Goal: Information Seeking & Learning: Check status

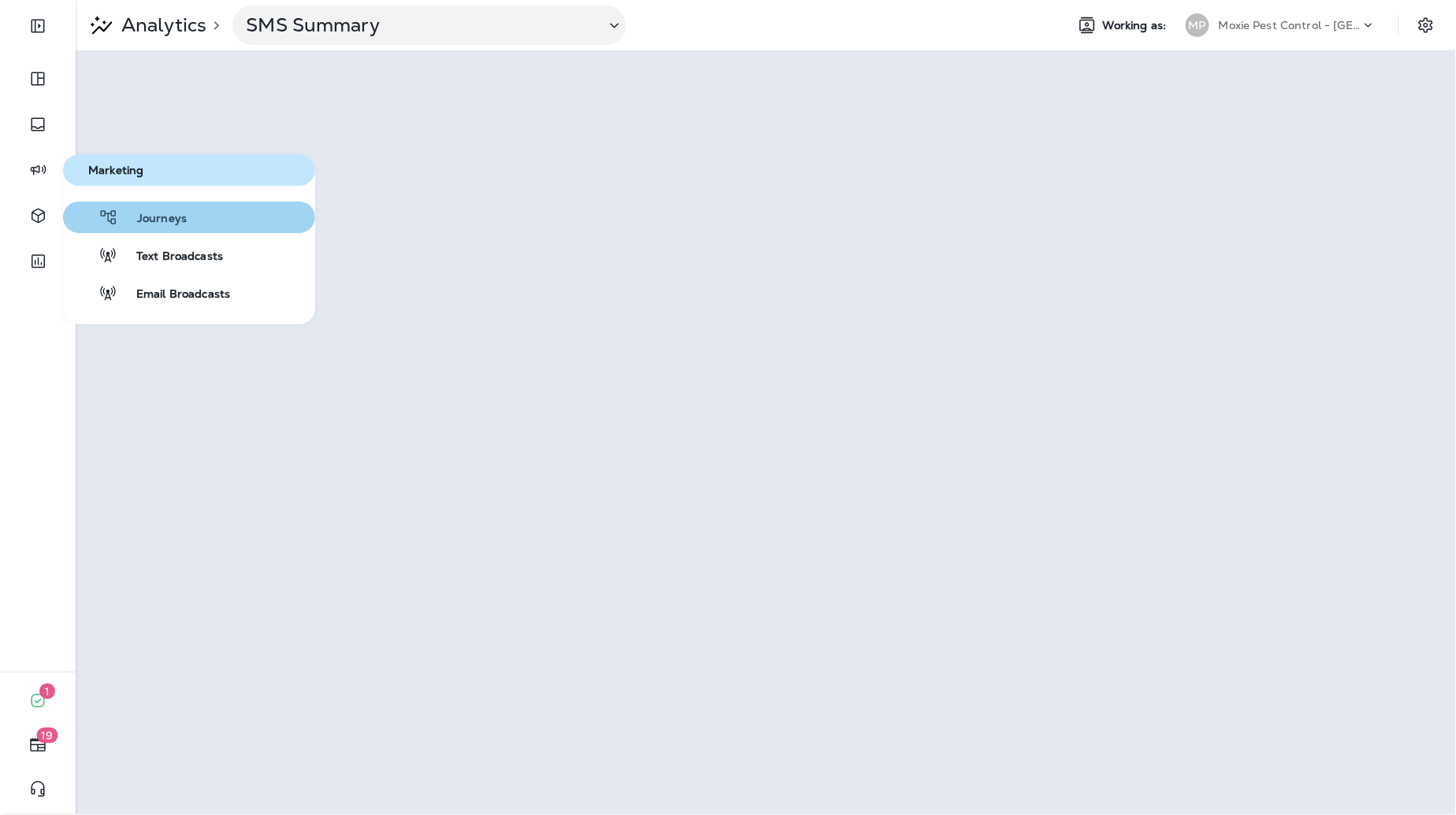
click at [140, 208] on div "Journeys" at bounding box center [128, 217] width 118 height 19
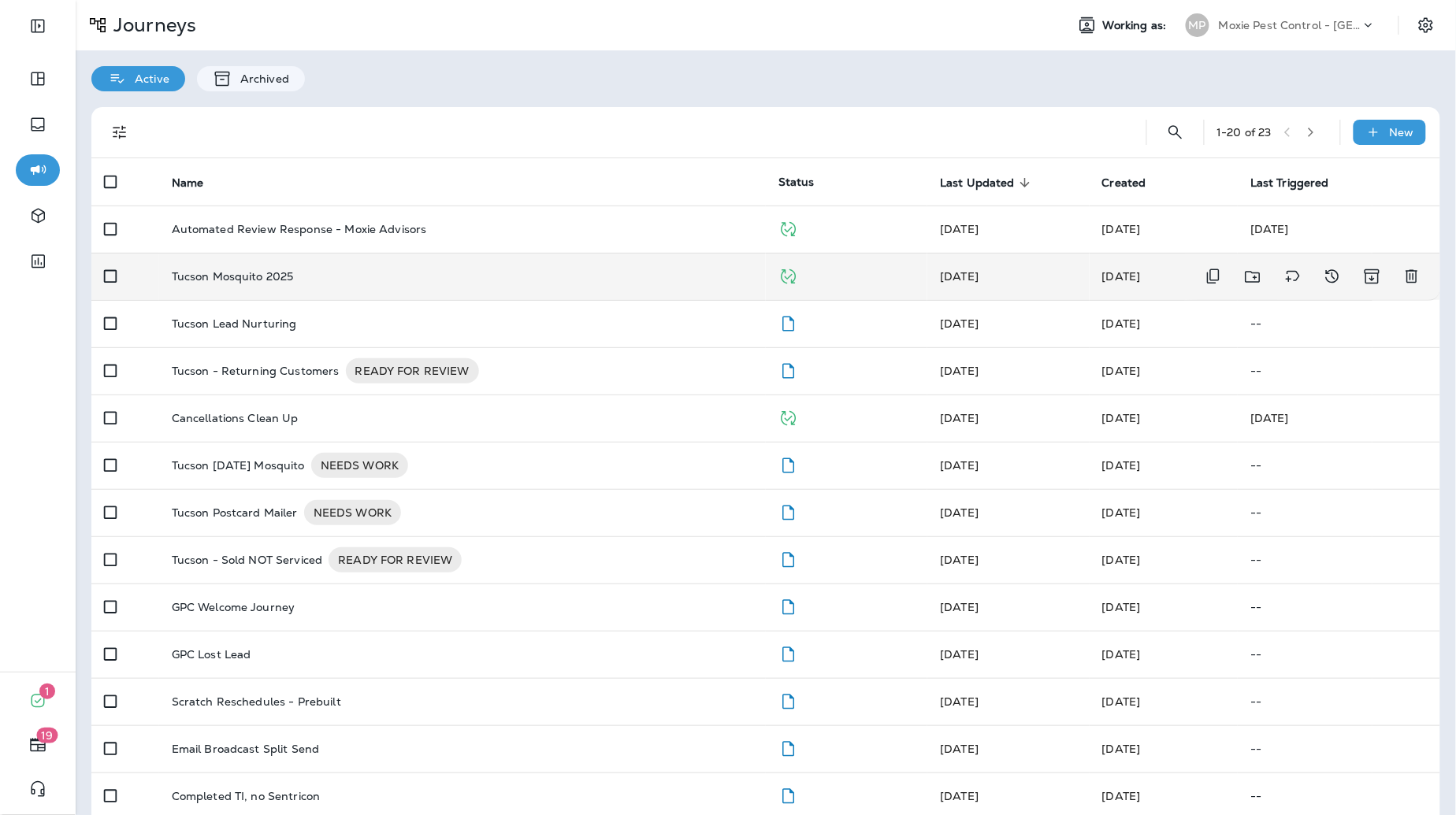
click at [264, 274] on p "Tucson Mosquito 2025" at bounding box center [233, 276] width 122 height 12
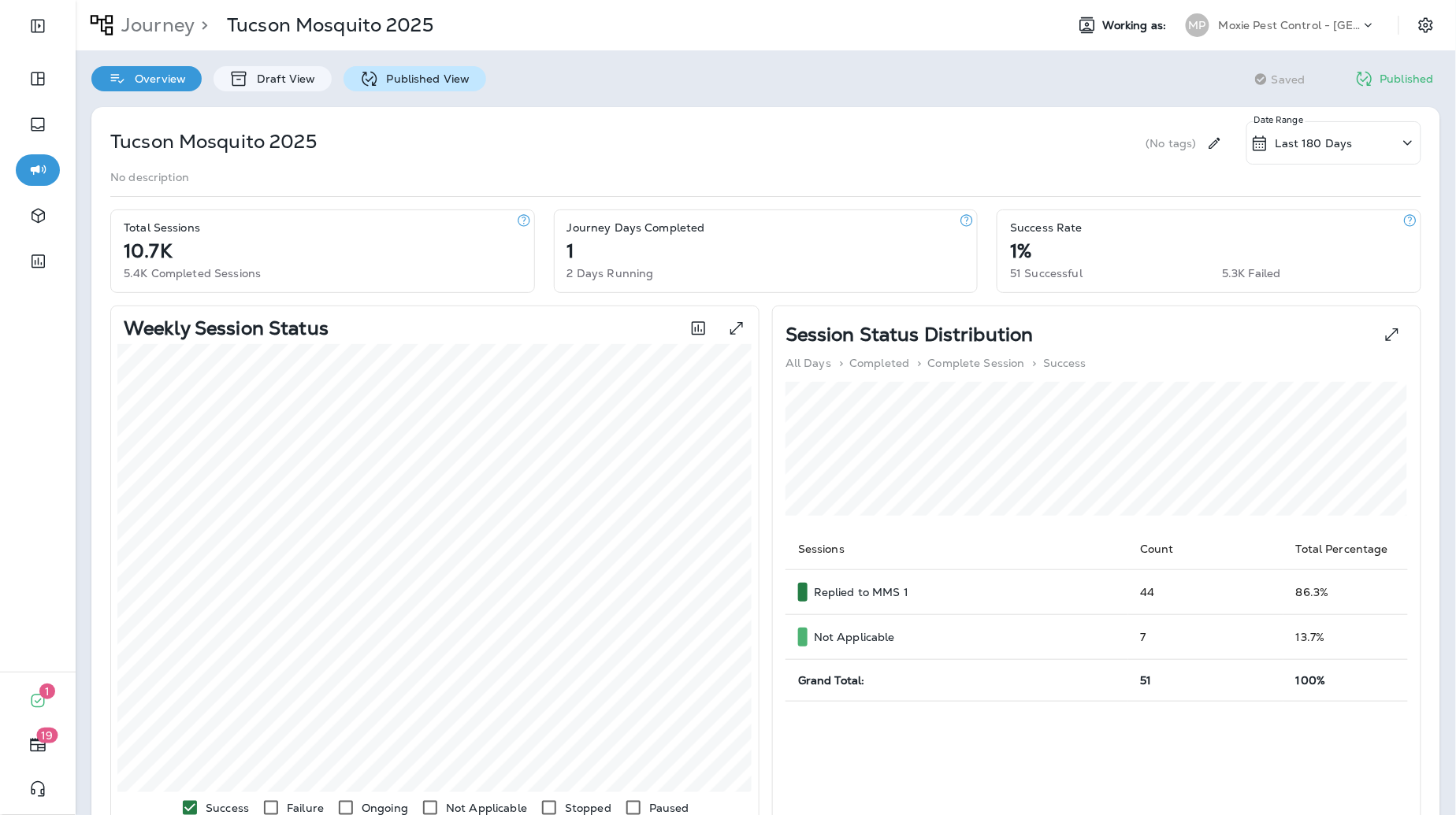
click at [411, 85] on div "Published View" at bounding box center [415, 79] width 142 height 26
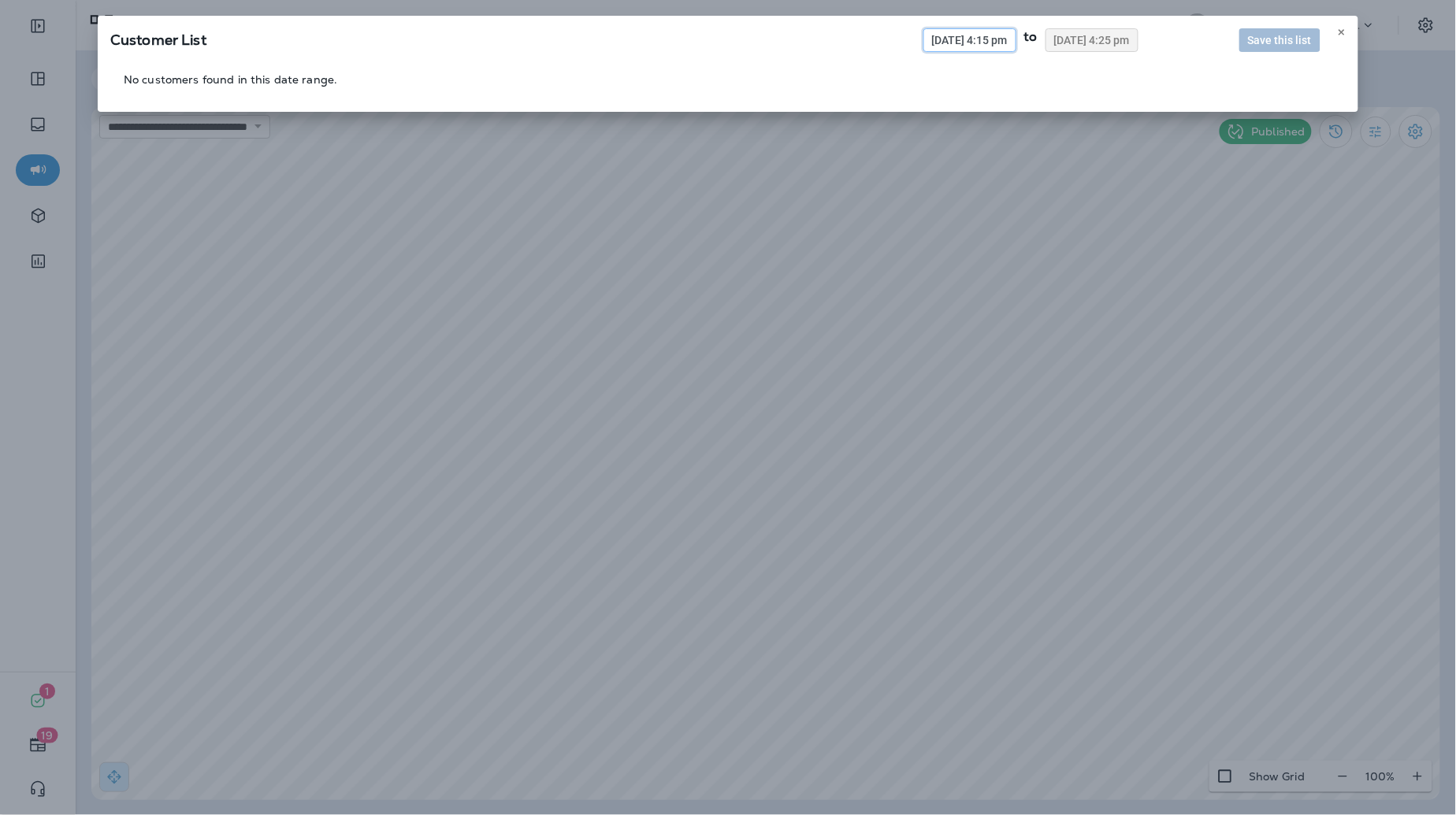
click at [947, 41] on span "[DATE] 4:15 pm" at bounding box center [970, 41] width 76 height 11
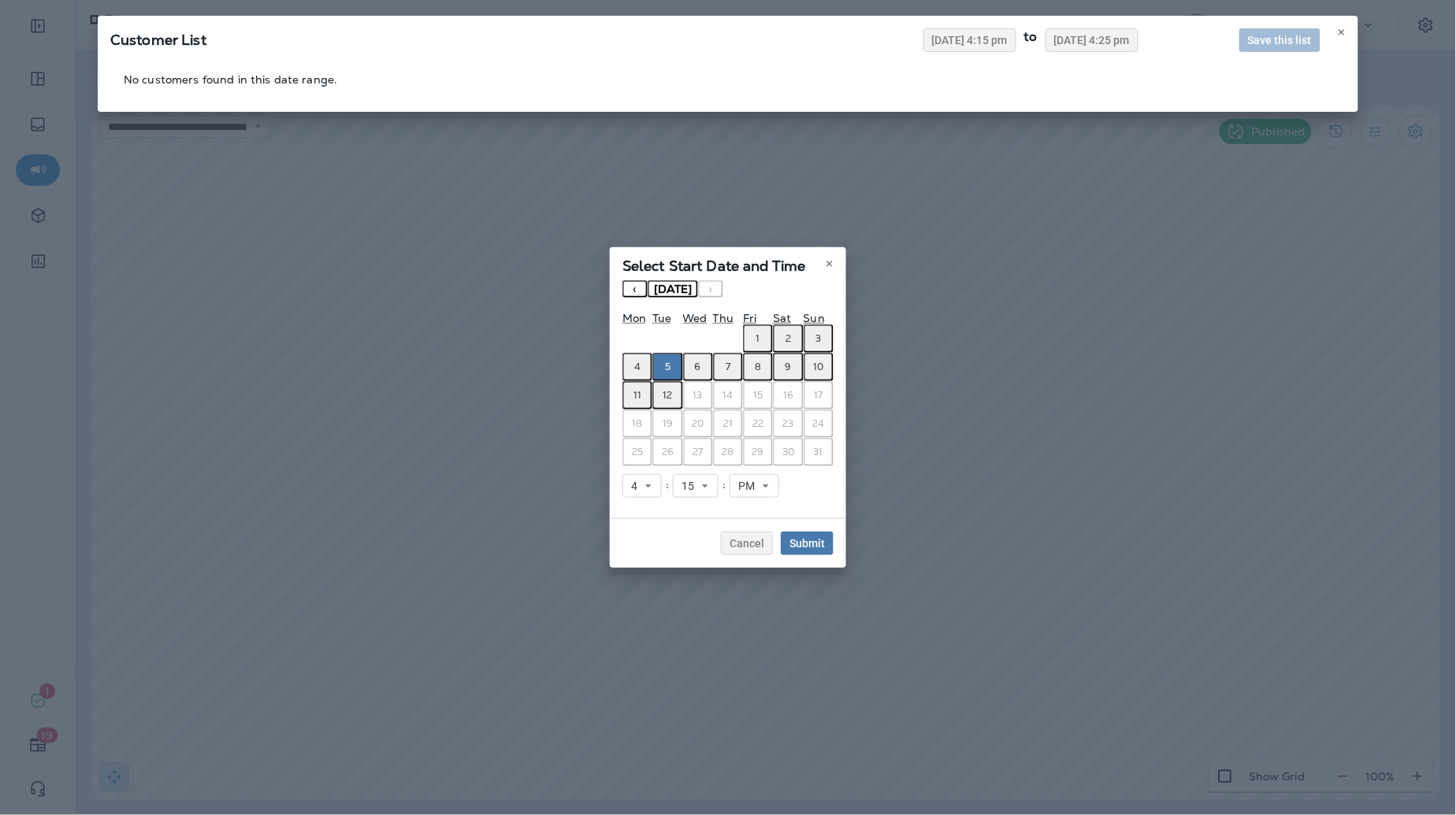
click at [633, 294] on button "‹" at bounding box center [635, 288] width 26 height 17
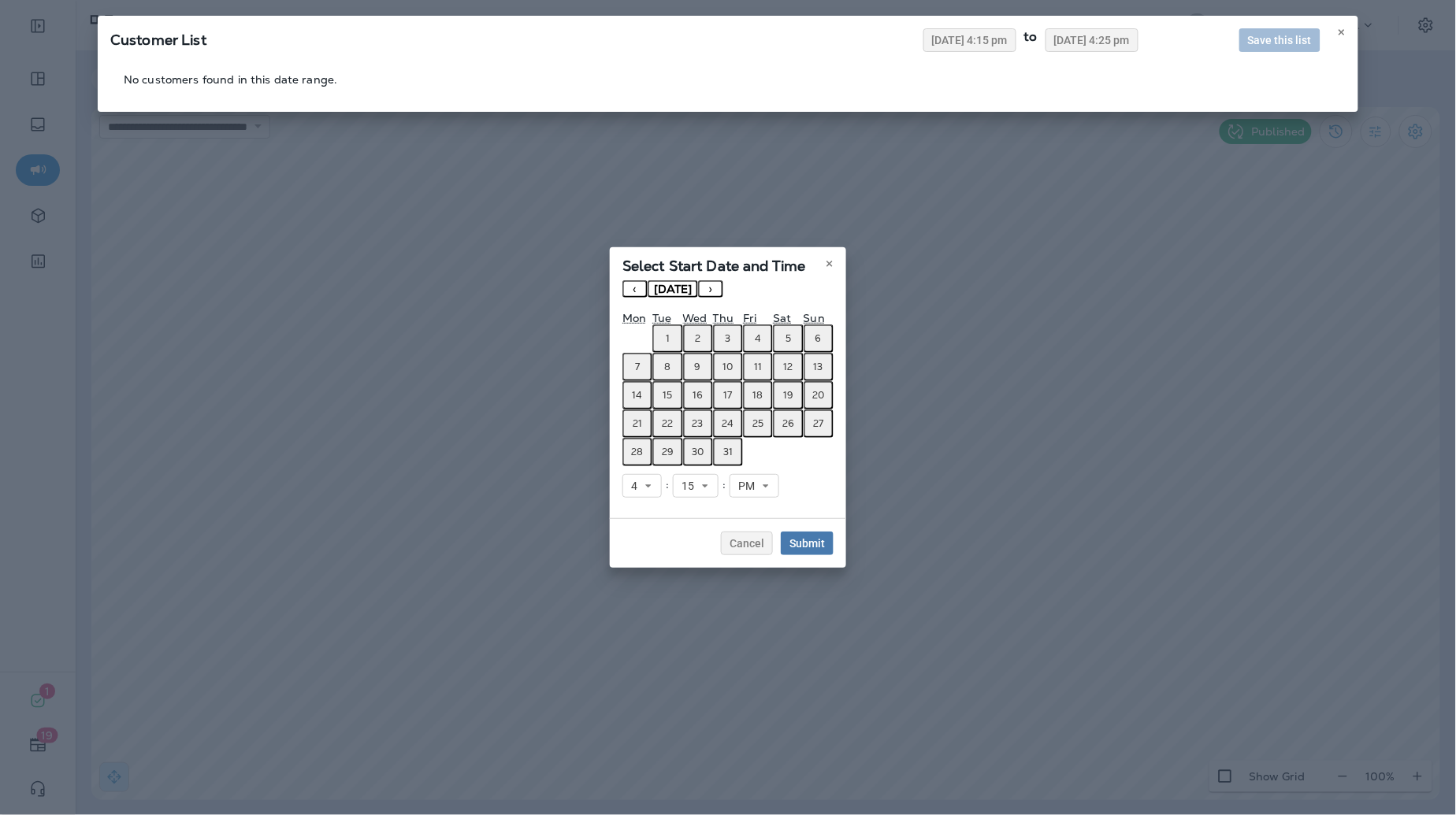
drag, startPoint x: 665, startPoint y: 345, endPoint x: 679, endPoint y: 366, distance: 25.2
click at [666, 344] on abbr "1" at bounding box center [667, 338] width 4 height 12
click at [810, 546] on button "Submit" at bounding box center [807, 543] width 53 height 24
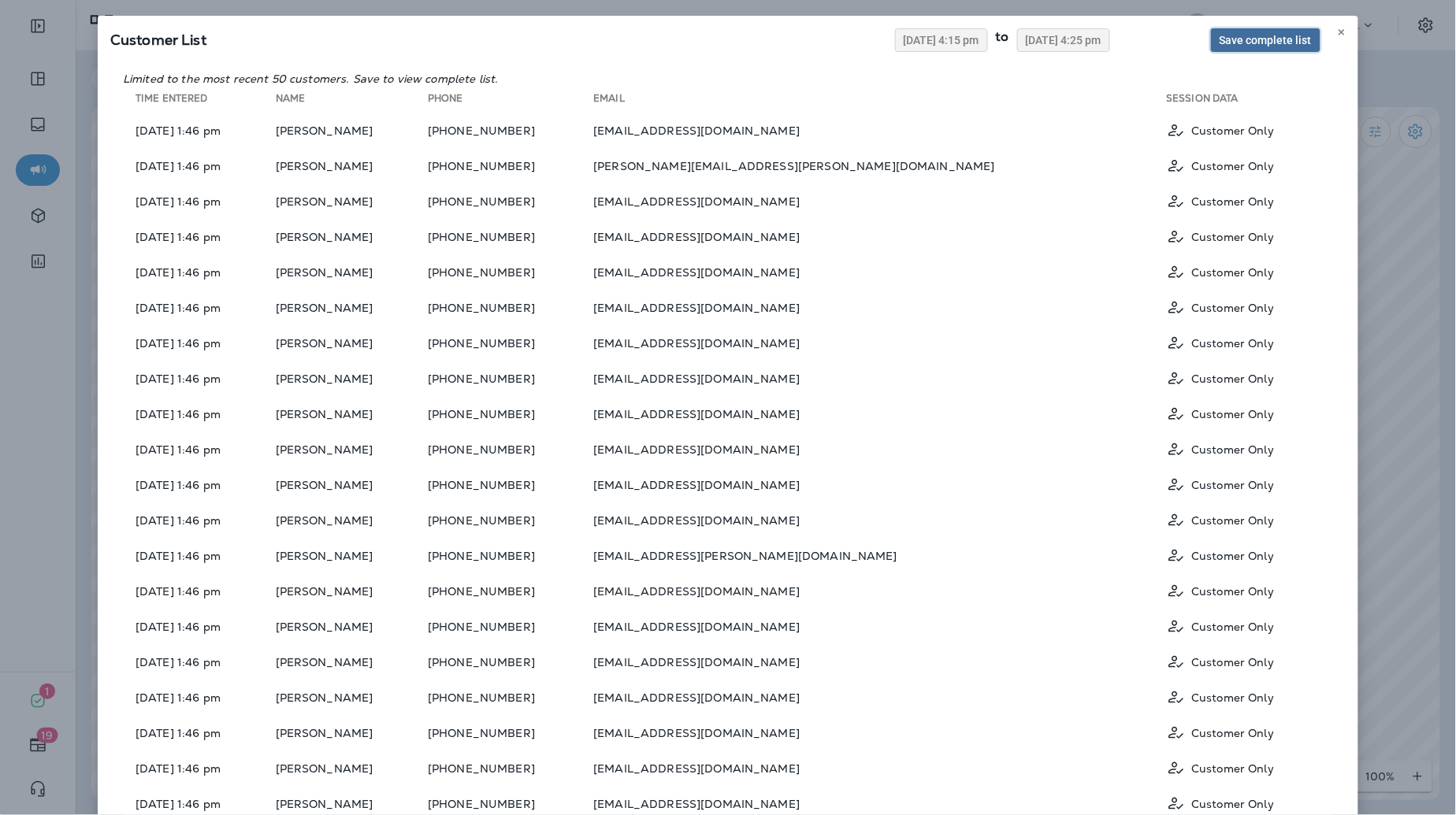
click at [1257, 36] on span "Save complete list" at bounding box center [1265, 41] width 92 height 11
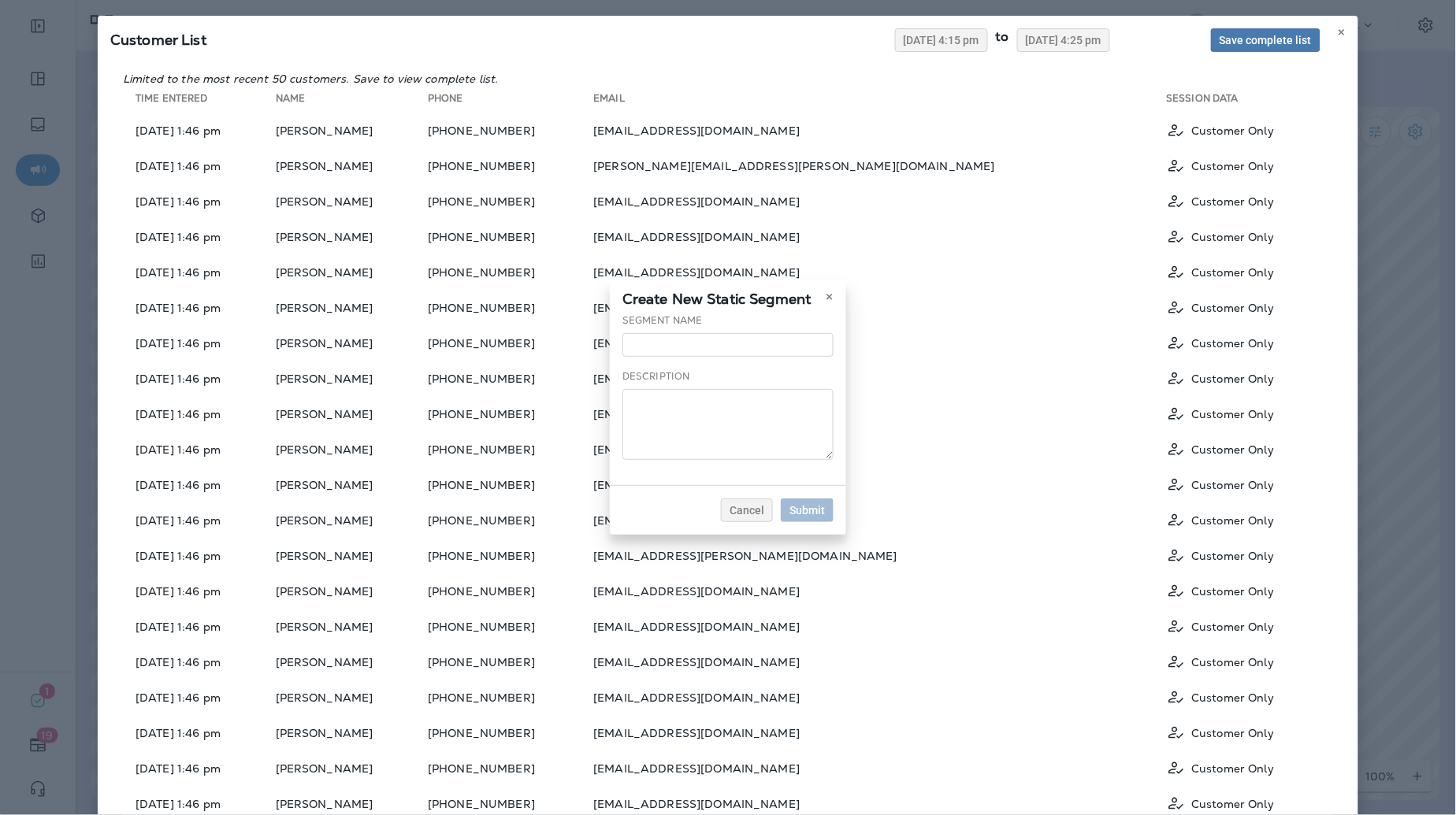
click at [750, 326] on div "Segment Name" at bounding box center [728, 335] width 211 height 44
click at [746, 346] on input "text" at bounding box center [728, 344] width 211 height 24
type input "**********"
click at [736, 434] on textarea at bounding box center [728, 424] width 211 height 71
type textarea "**********"
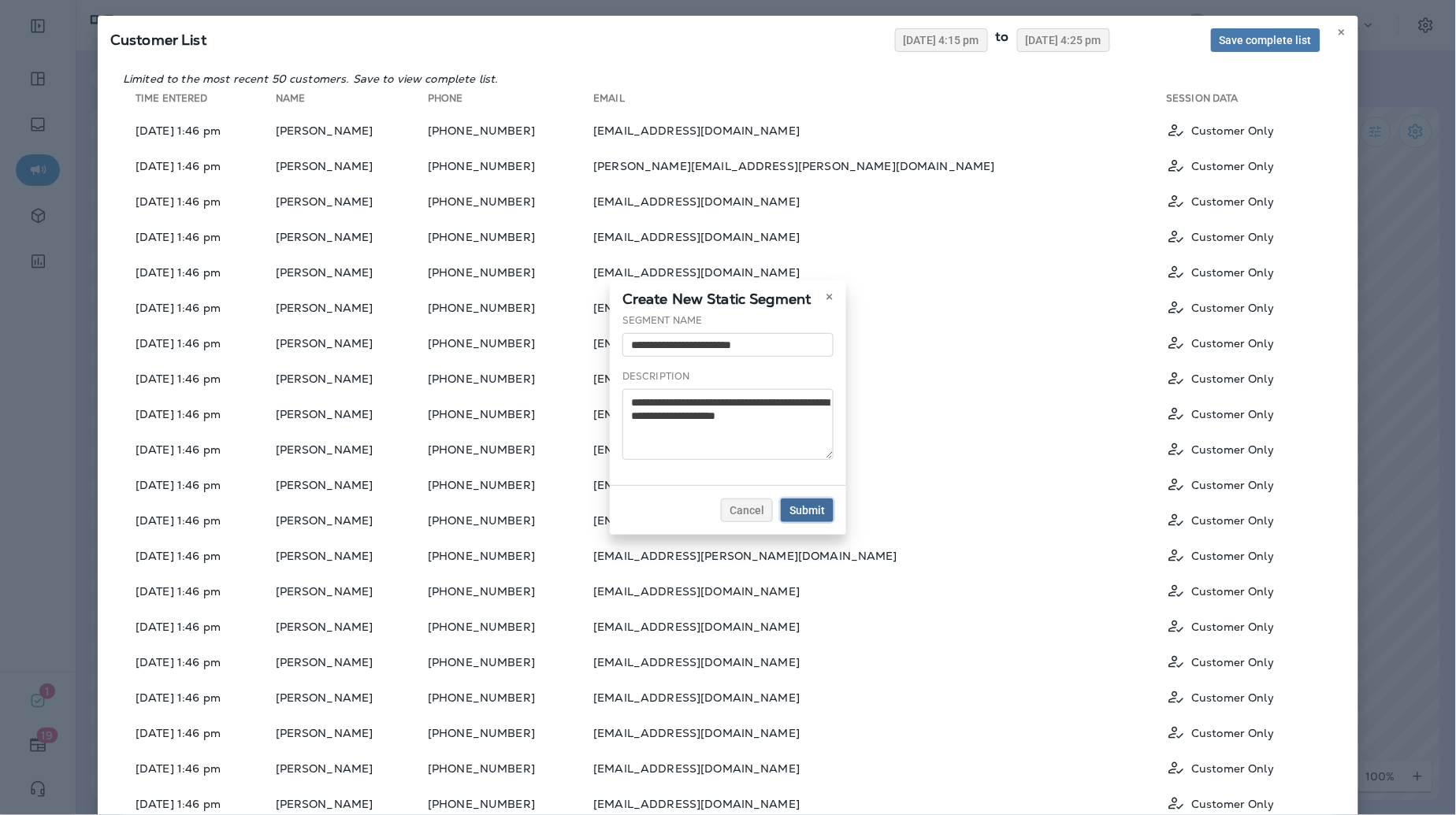
click at [800, 507] on span "Submit" at bounding box center [806, 510] width 35 height 11
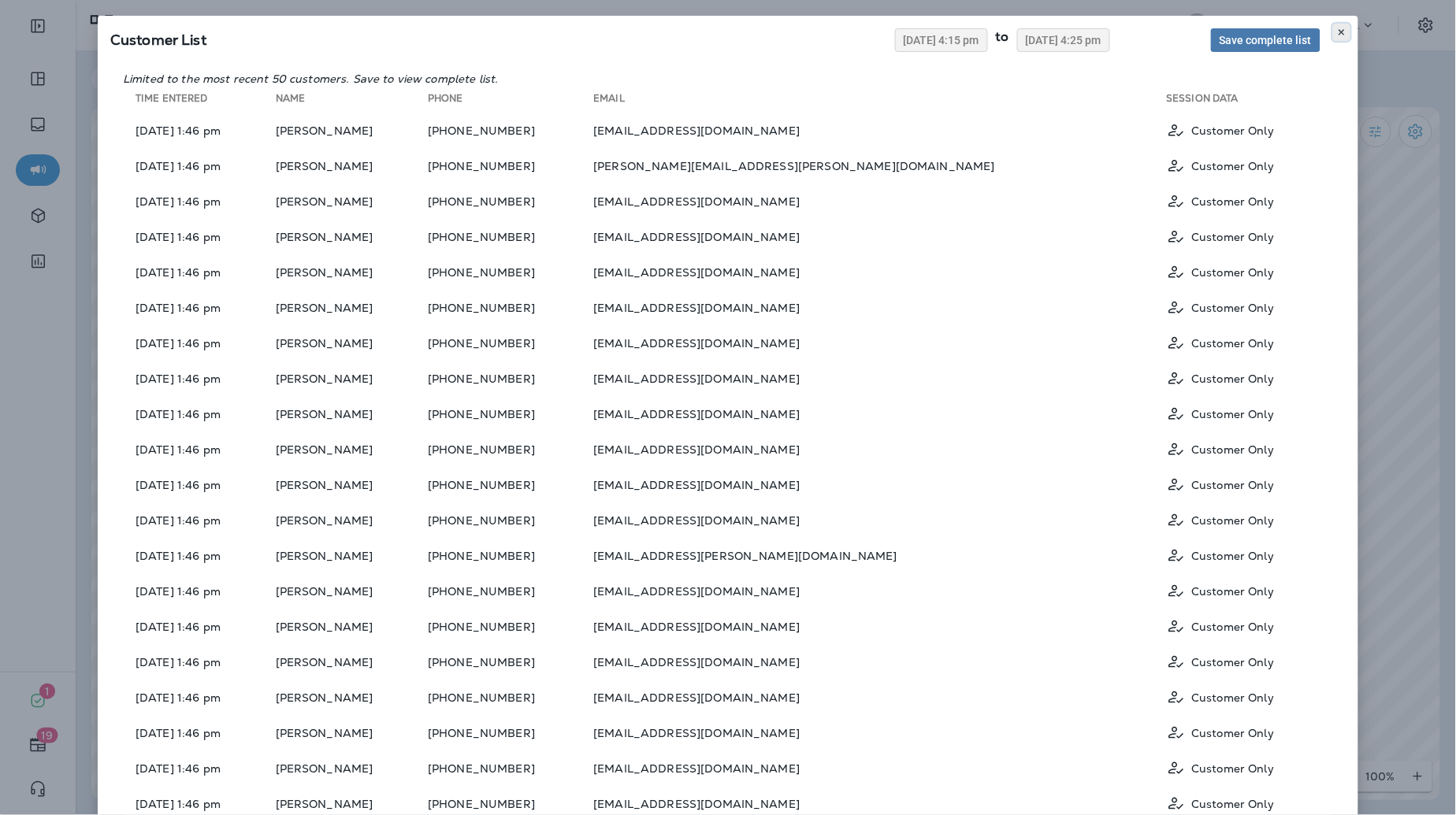
click at [1336, 33] on icon at bounding box center [1341, 32] width 9 height 9
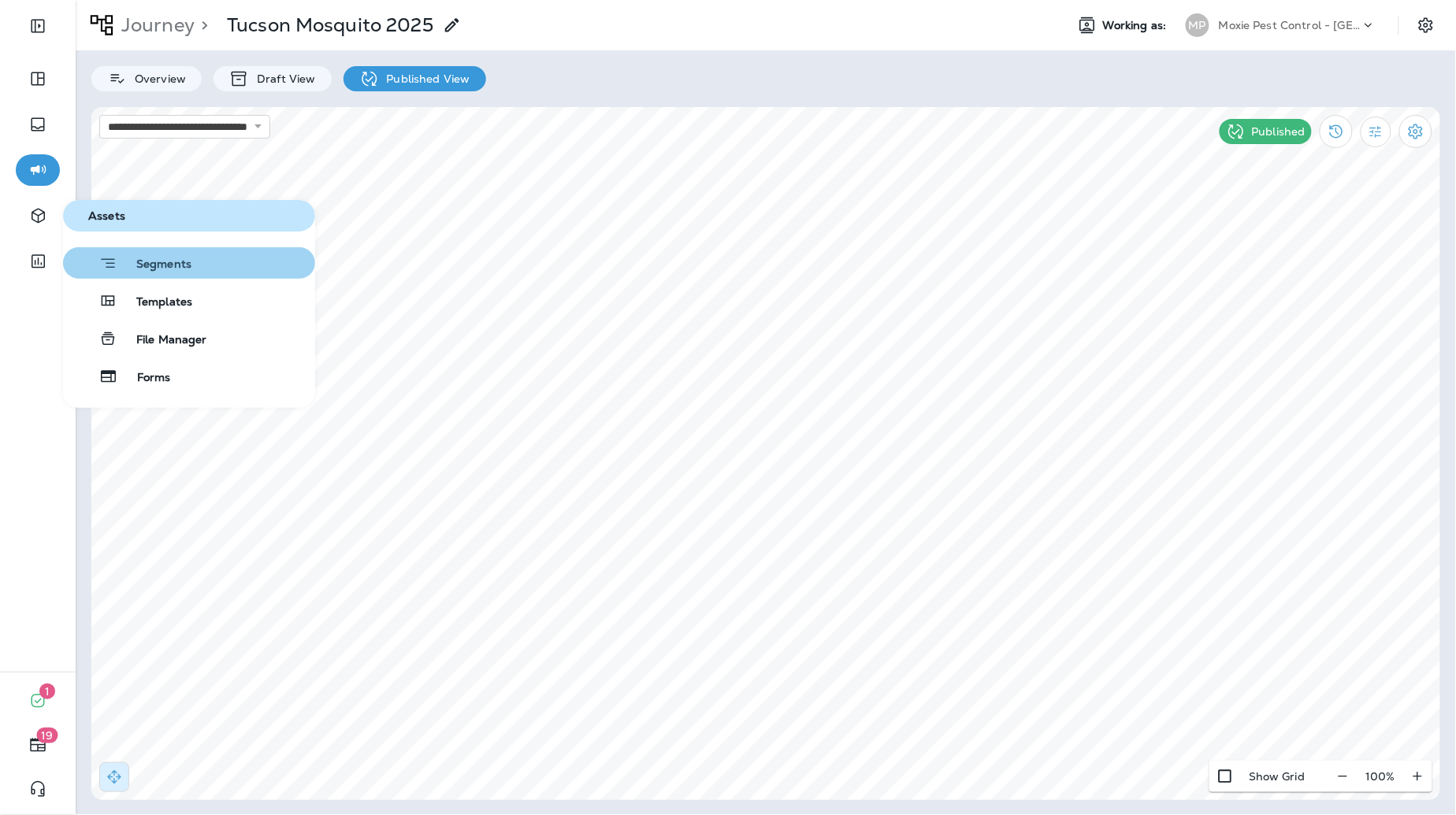
click at [193, 266] on button "Segments" at bounding box center [189, 263] width 252 height 31
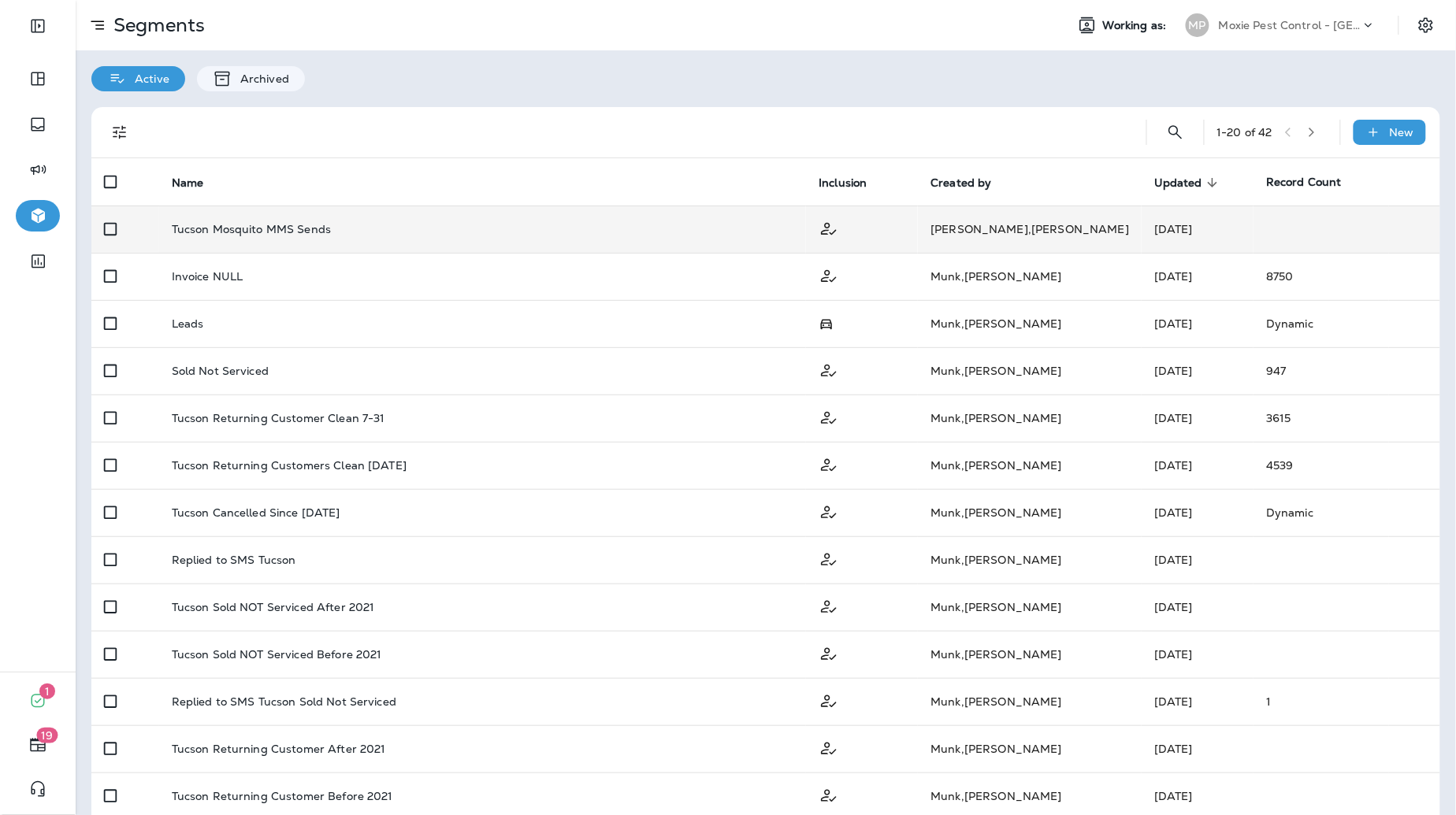
click at [273, 223] on p "Tucson Mosquito MMS Sends" at bounding box center [252, 229] width 159 height 12
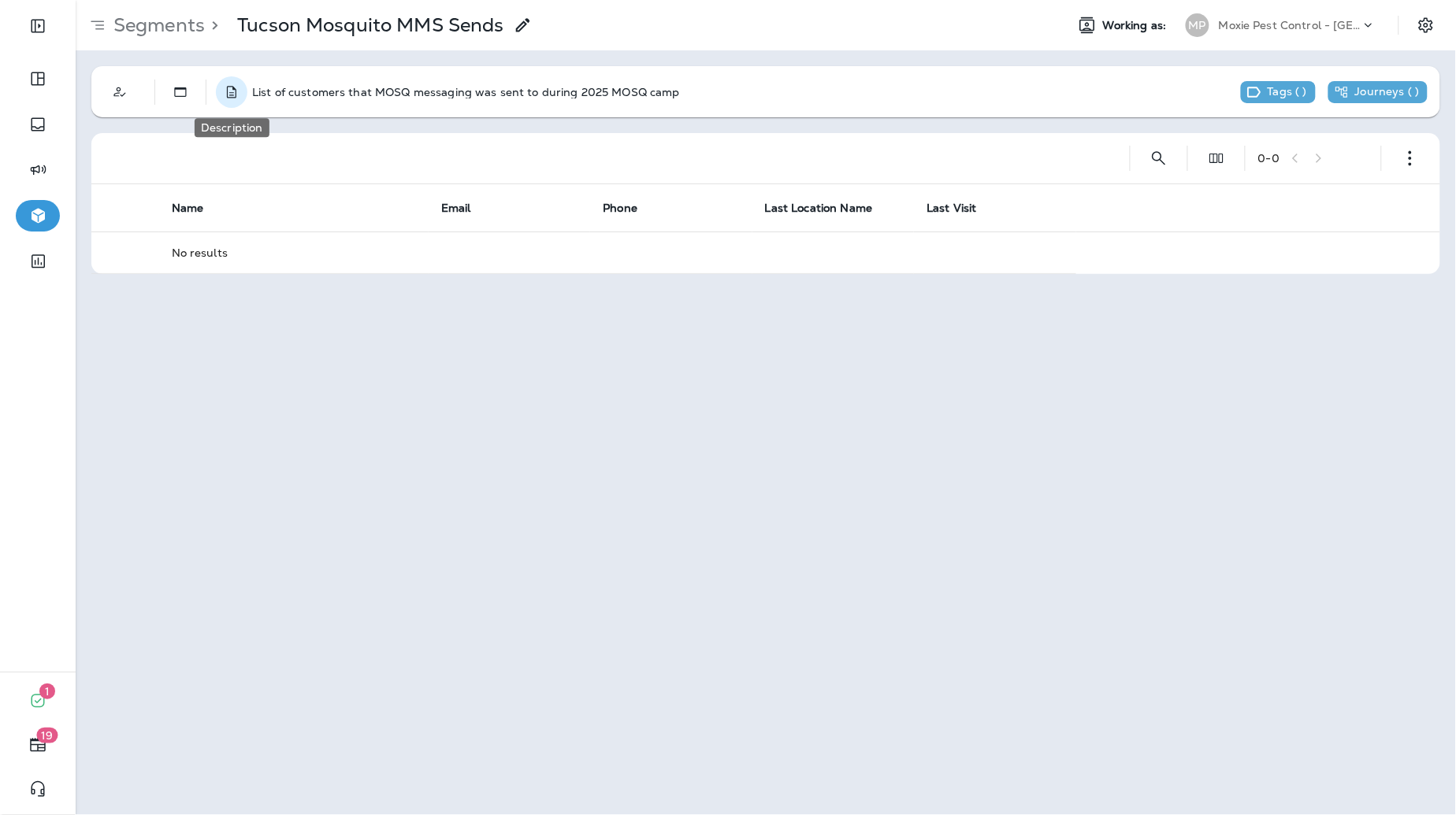
click at [229, 92] on icon "Description" at bounding box center [232, 92] width 16 height 16
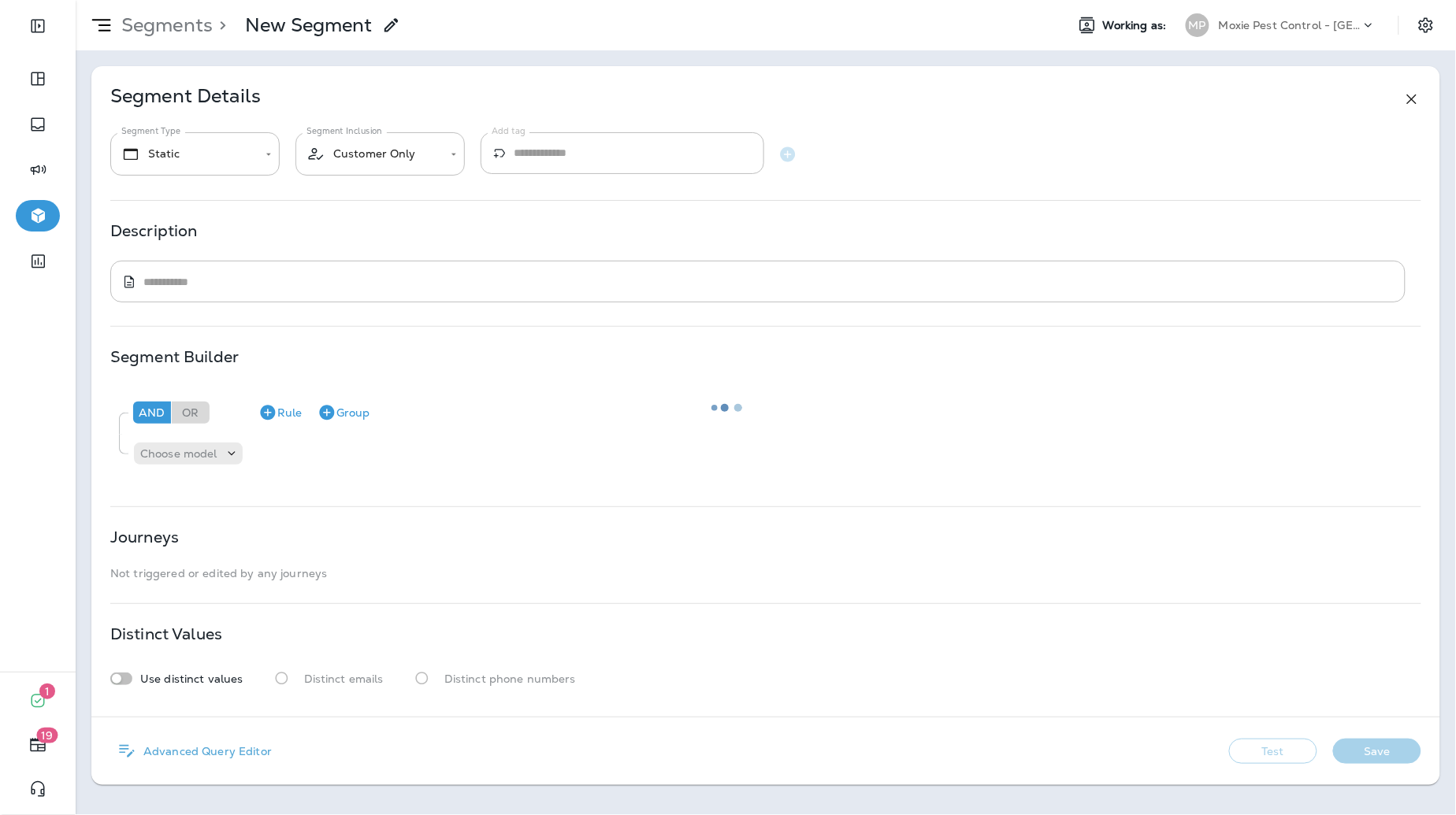
type textarea "**********"
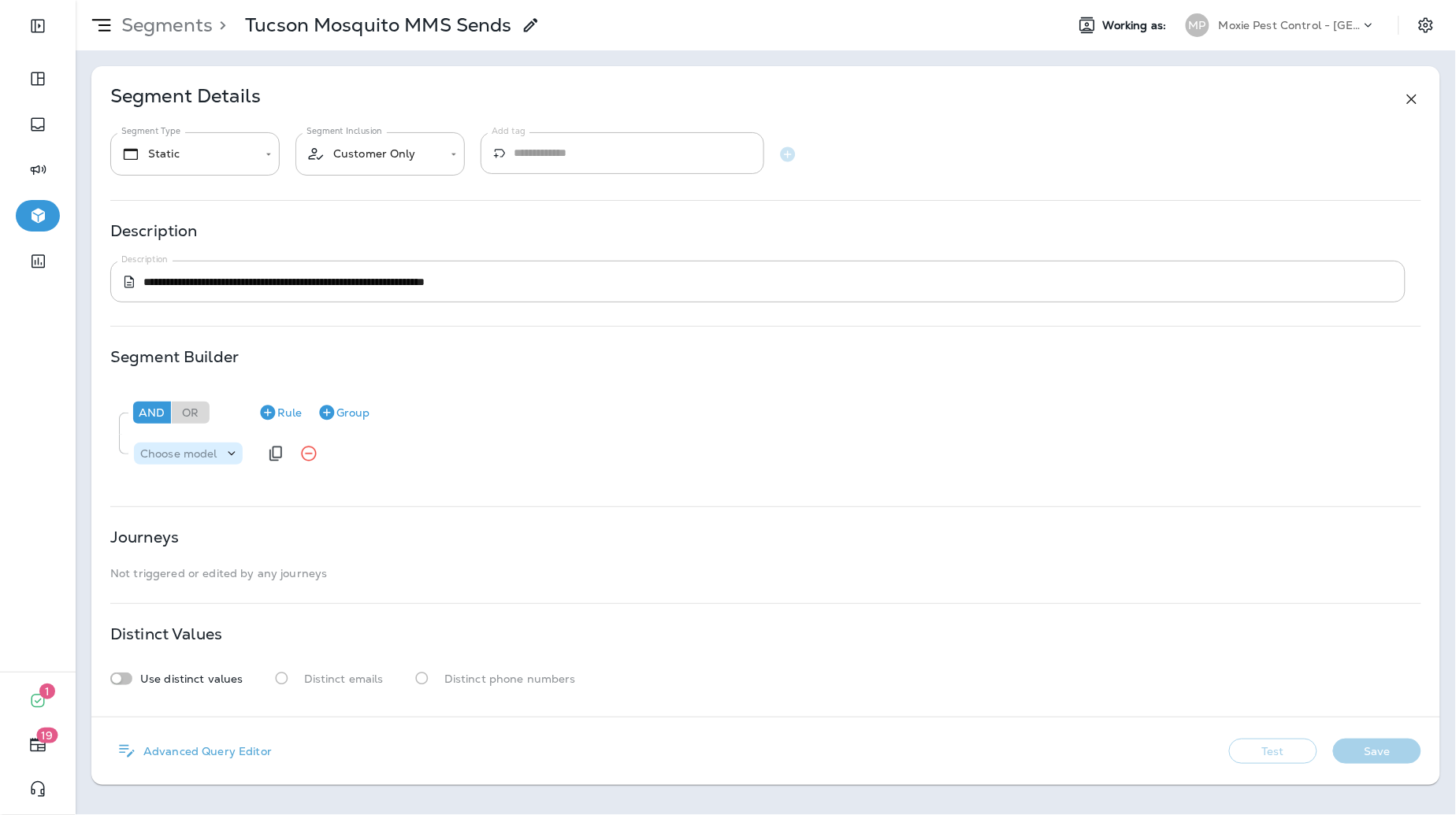
click at [228, 454] on icon at bounding box center [232, 454] width 16 height 16
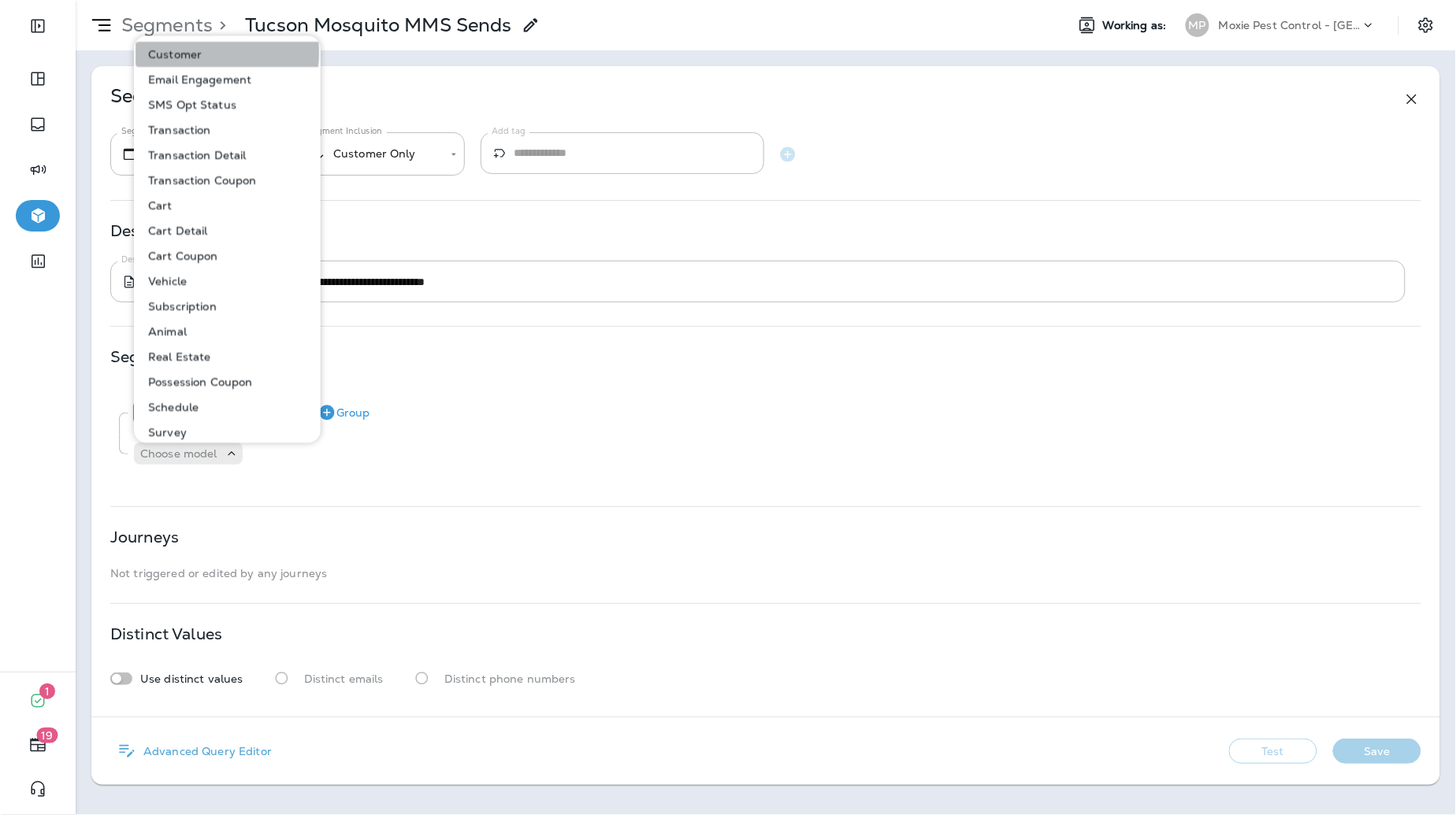
drag, startPoint x: 180, startPoint y: 53, endPoint x: 199, endPoint y: 113, distance: 62.9
click at [180, 53] on p "Customer" at bounding box center [171, 54] width 60 height 12
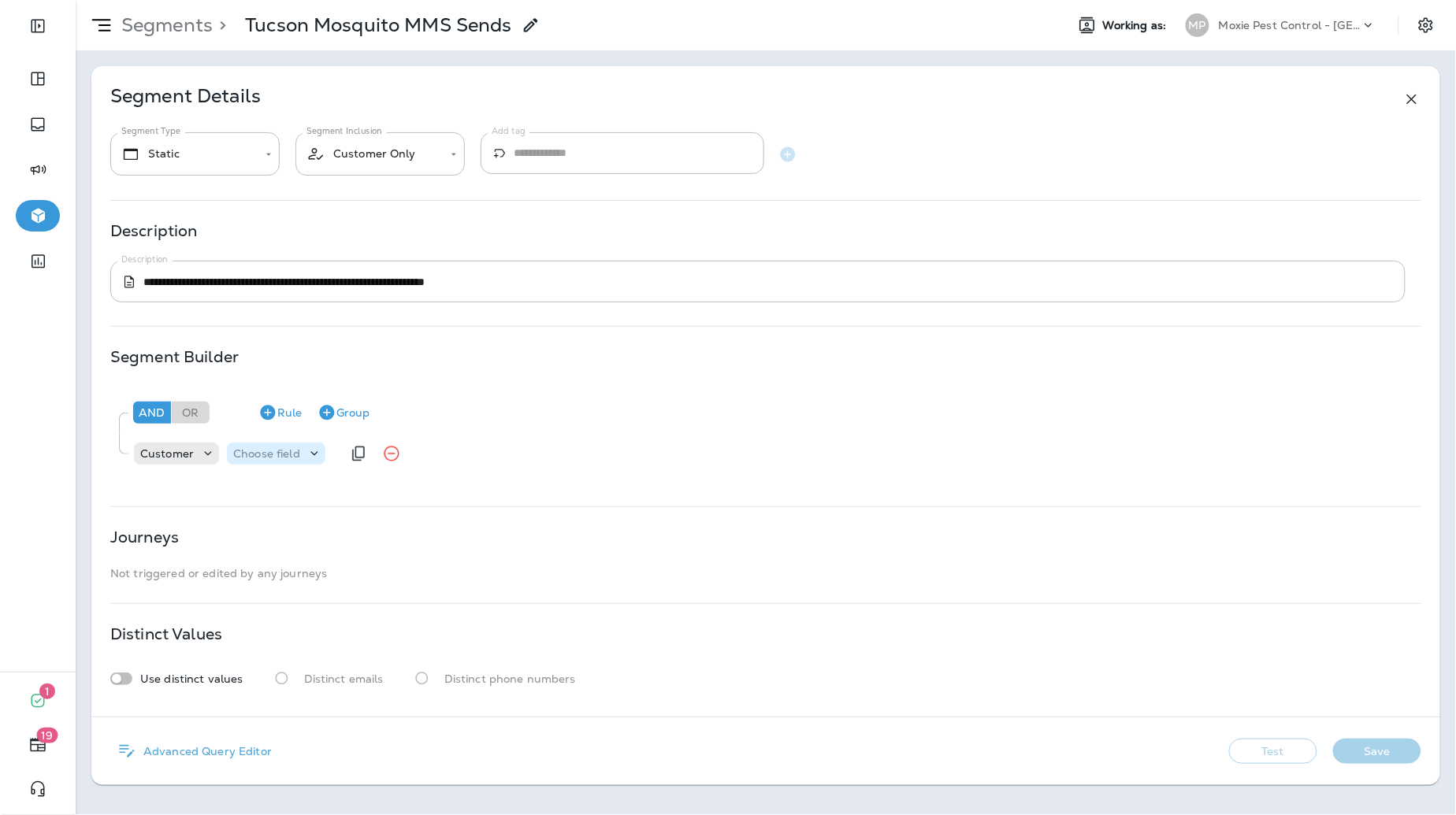
click at [277, 455] on p "Choose field" at bounding box center [267, 453] width 67 height 12
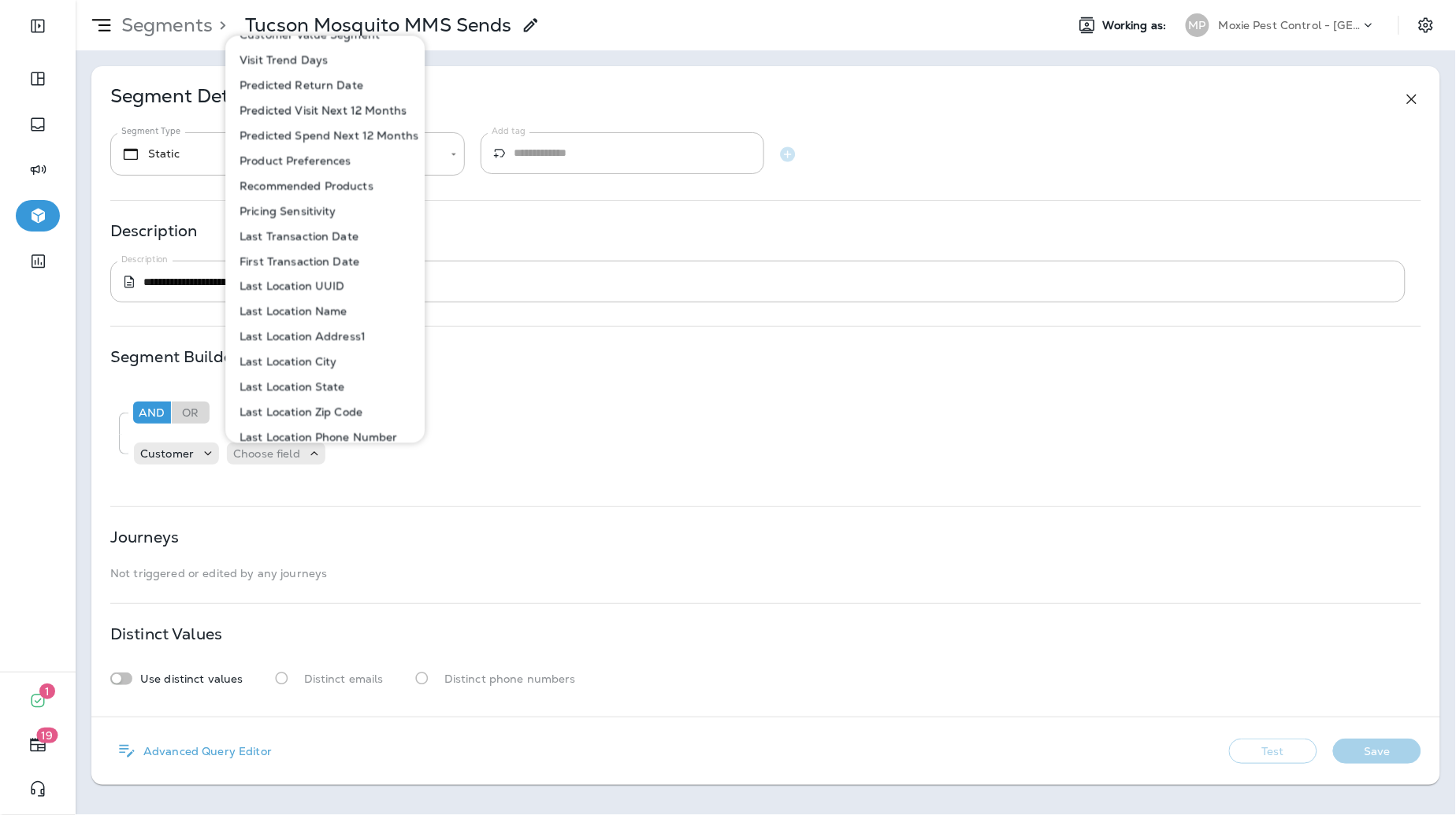
scroll to position [788, 0]
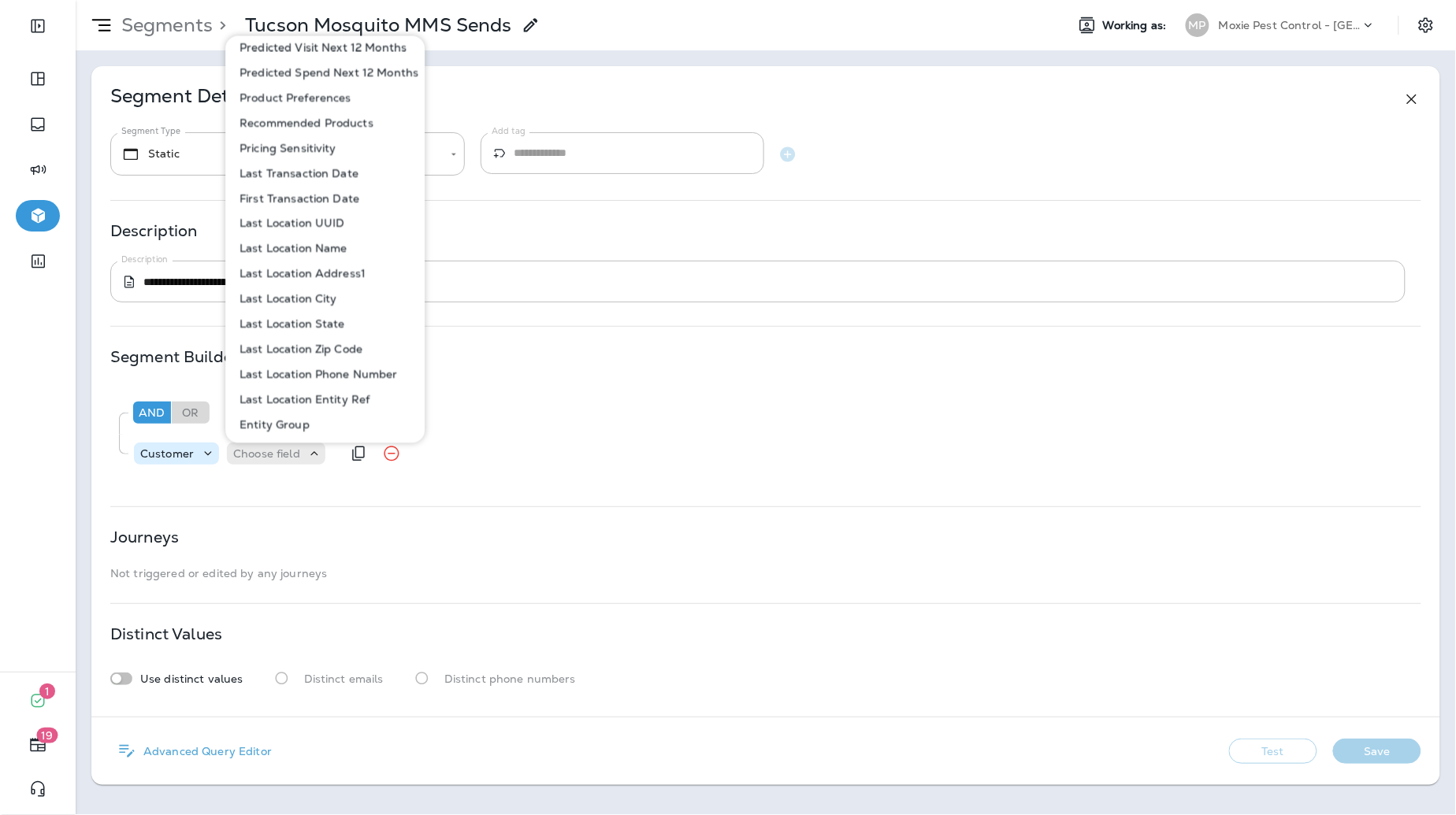
click at [180, 448] on p "Customer" at bounding box center [167, 453] width 53 height 12
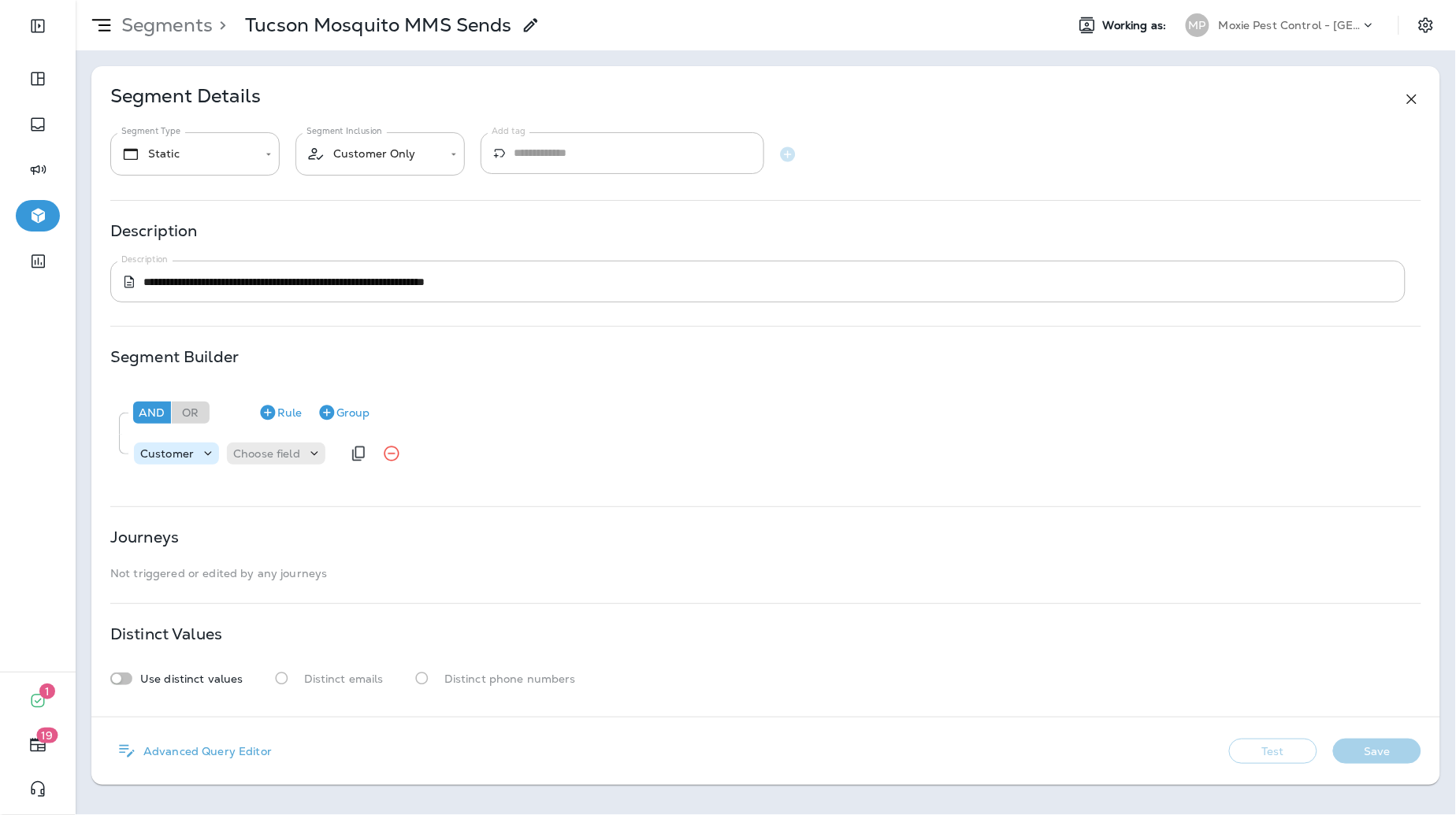
click at [210, 450] on icon at bounding box center [208, 454] width 16 height 16
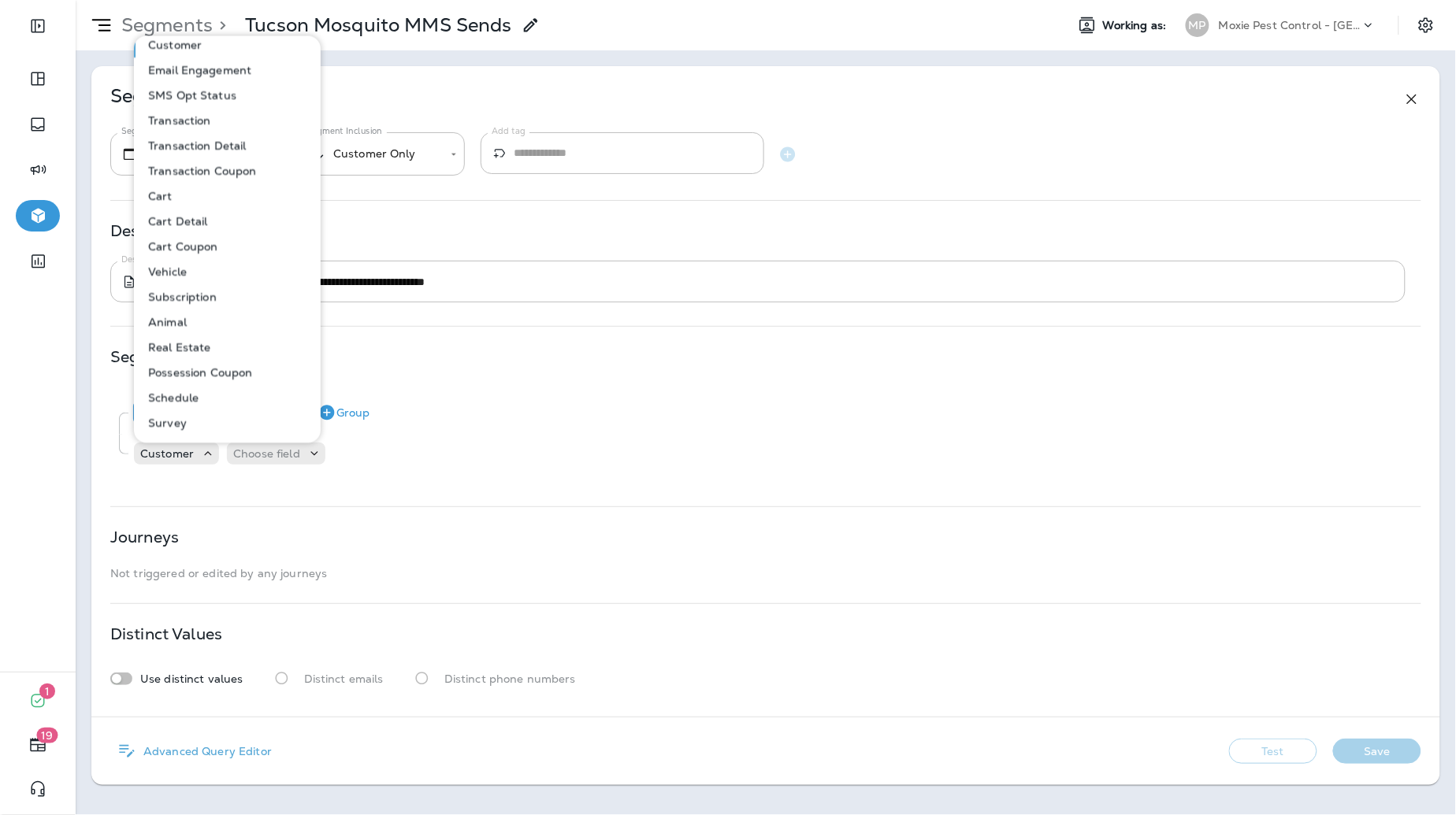
scroll to position [0, 0]
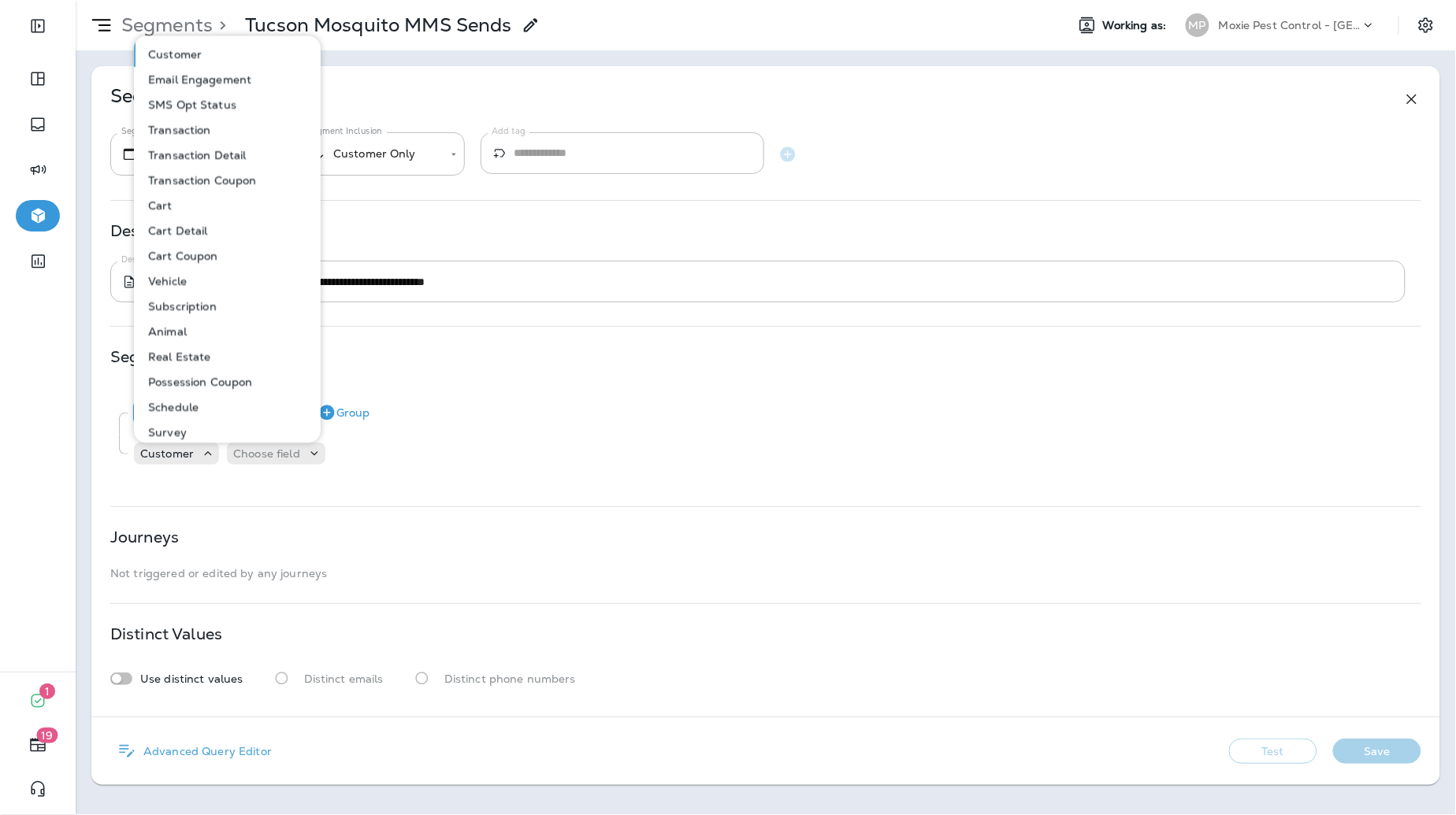
click at [519, 220] on div "**********" at bounding box center [765, 391] width 1349 height 650
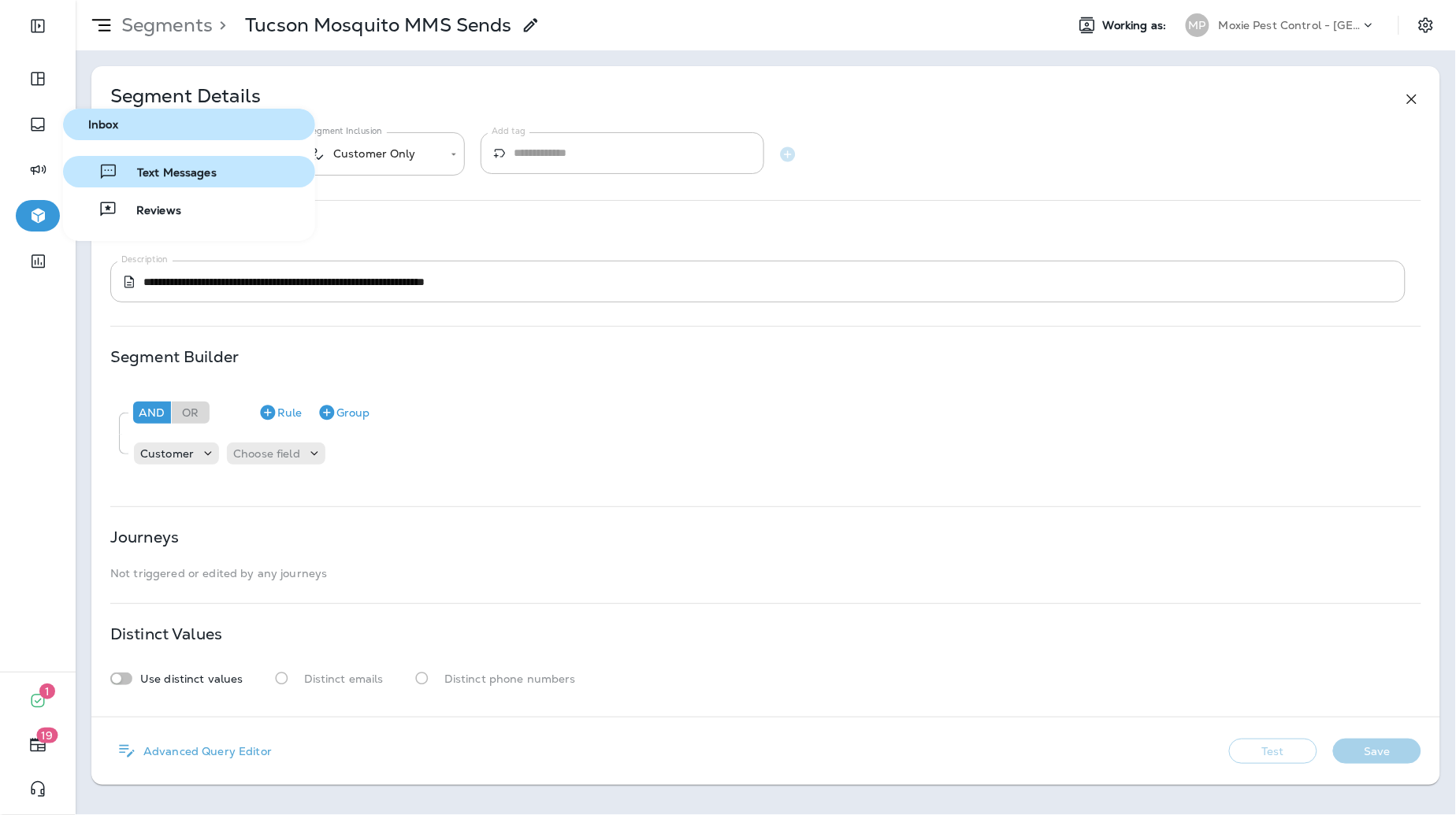
click at [159, 181] on button "Text Messages" at bounding box center [189, 171] width 252 height 31
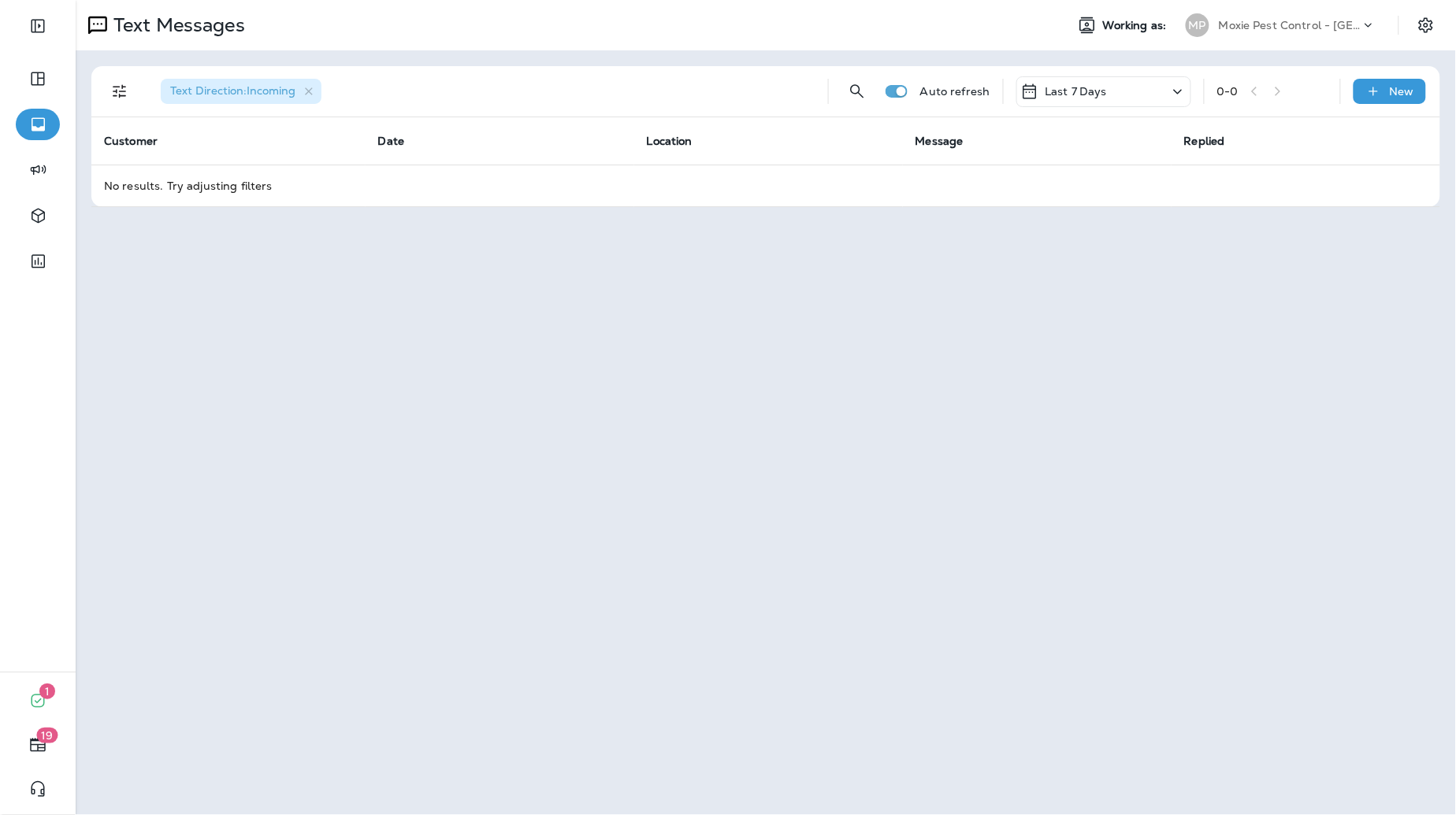
click at [1136, 94] on div "Last 7 Days" at bounding box center [1103, 91] width 175 height 30
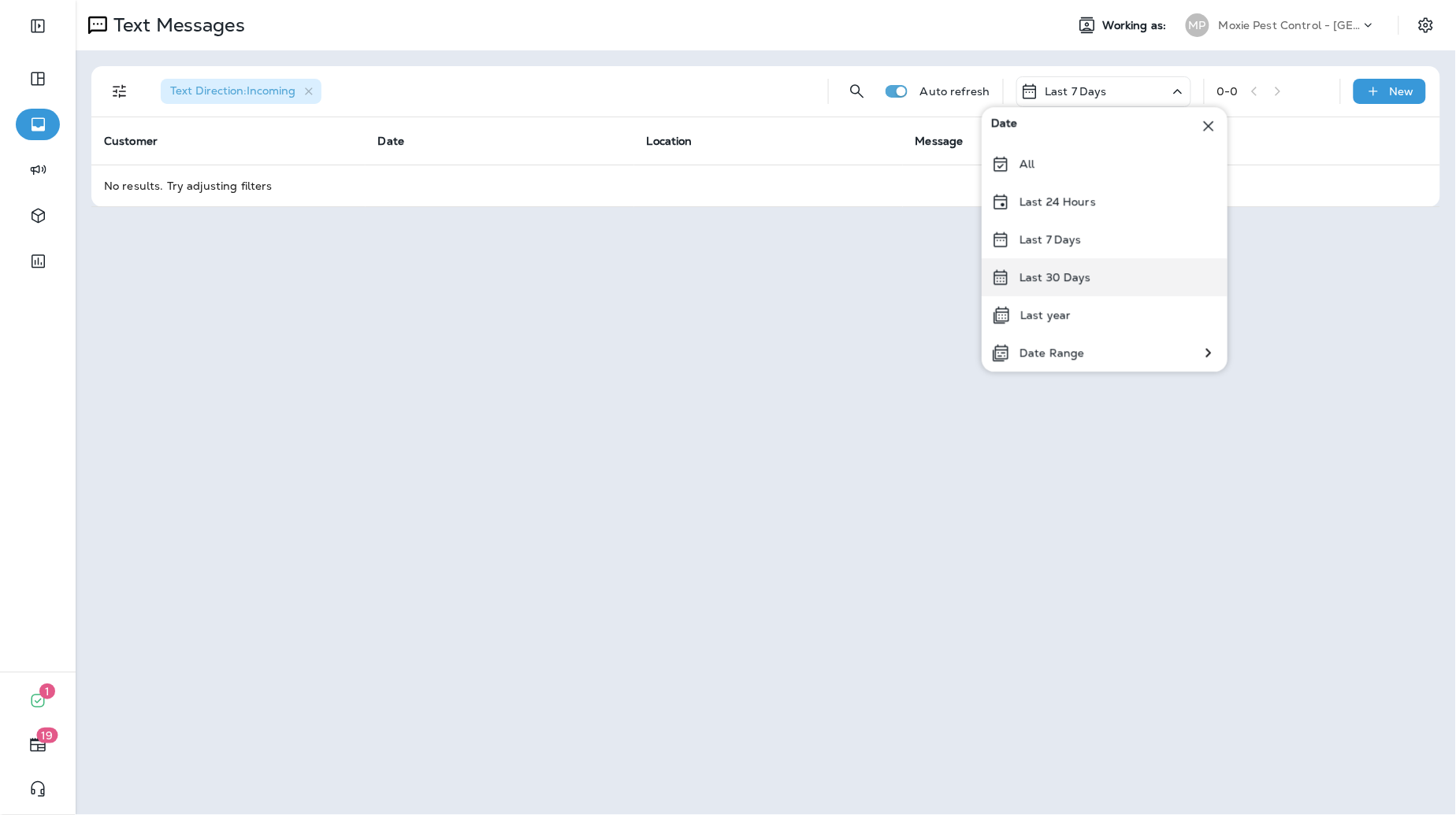
click at [1066, 275] on p "Last 30 Days" at bounding box center [1055, 276] width 72 height 12
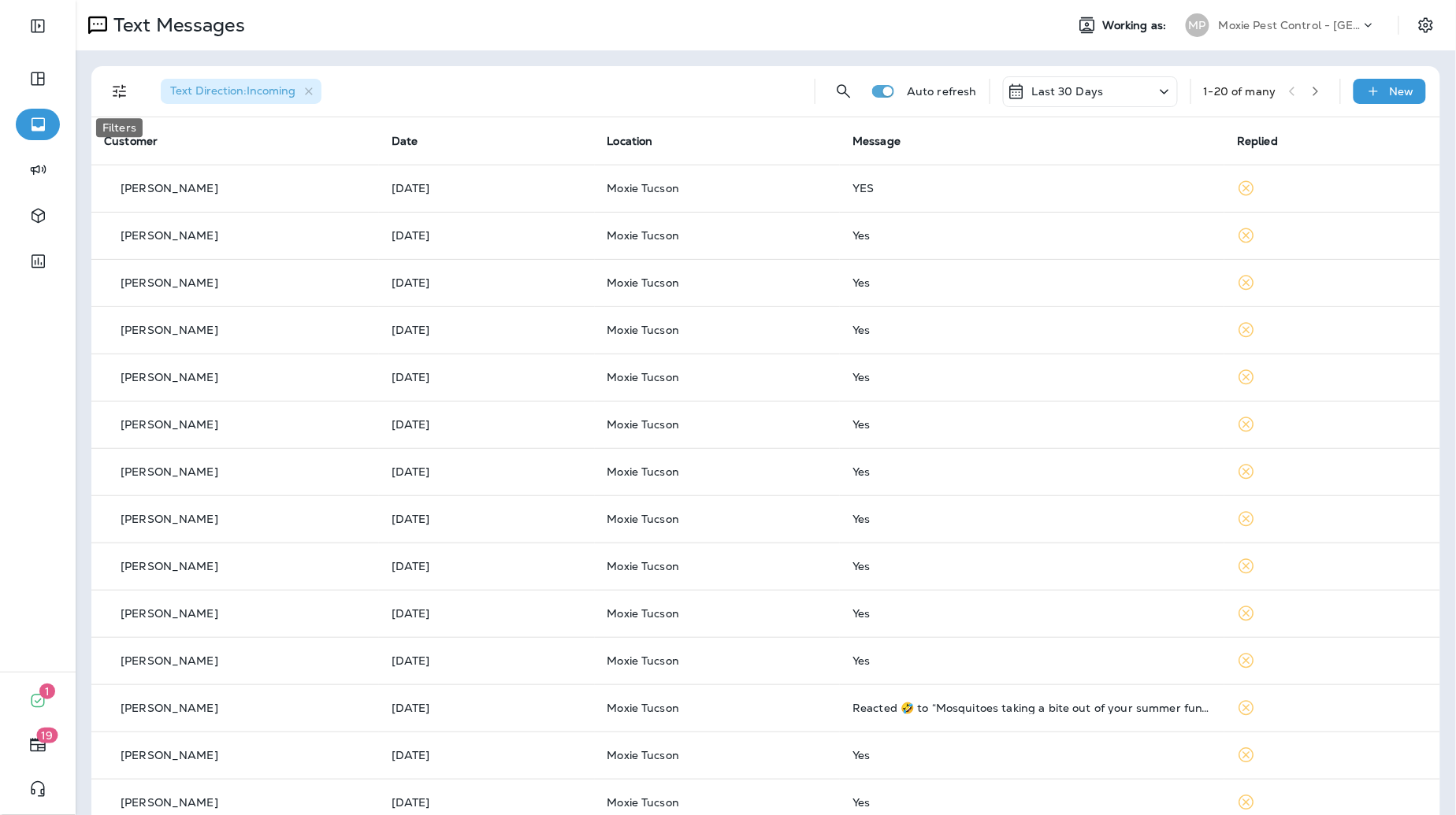
click at [127, 90] on icon "Filters" at bounding box center [120, 91] width 19 height 19
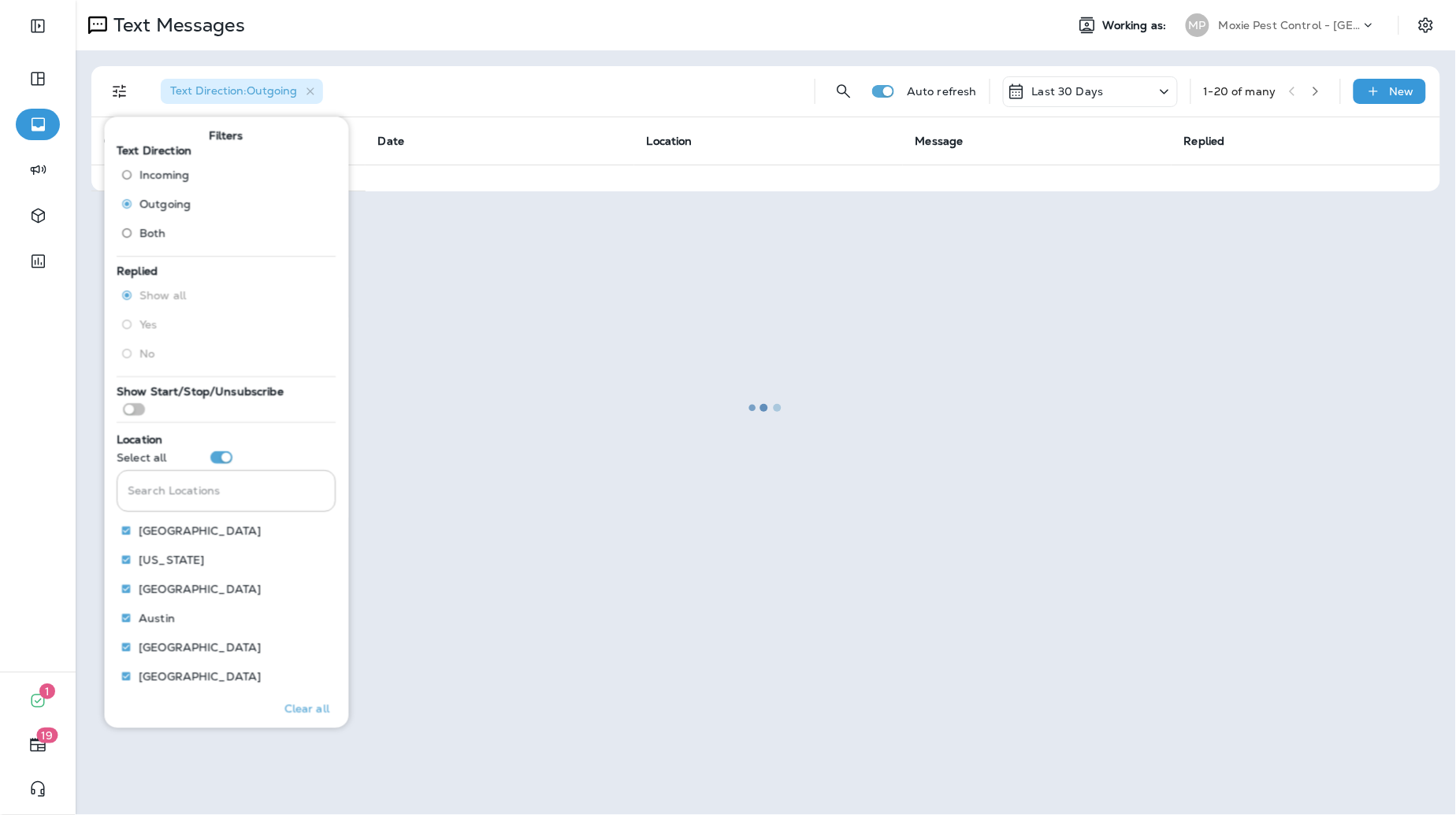
click at [391, 104] on div at bounding box center [765, 408] width 1377 height 812
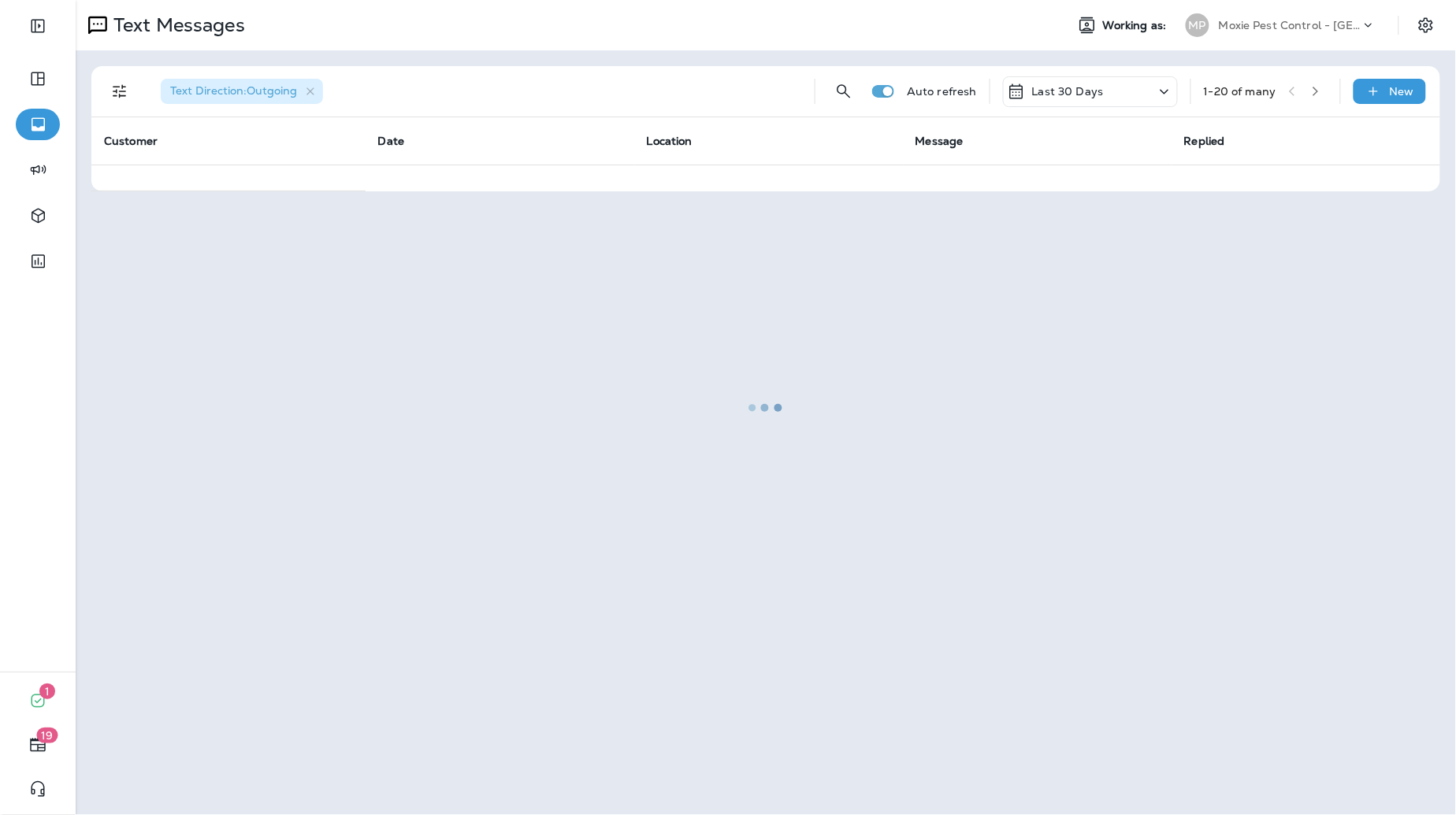
click at [751, 46] on div at bounding box center [765, 408] width 1377 height 812
click at [753, 63] on div at bounding box center [765, 408] width 1377 height 812
click at [123, 95] on div at bounding box center [765, 408] width 1377 height 812
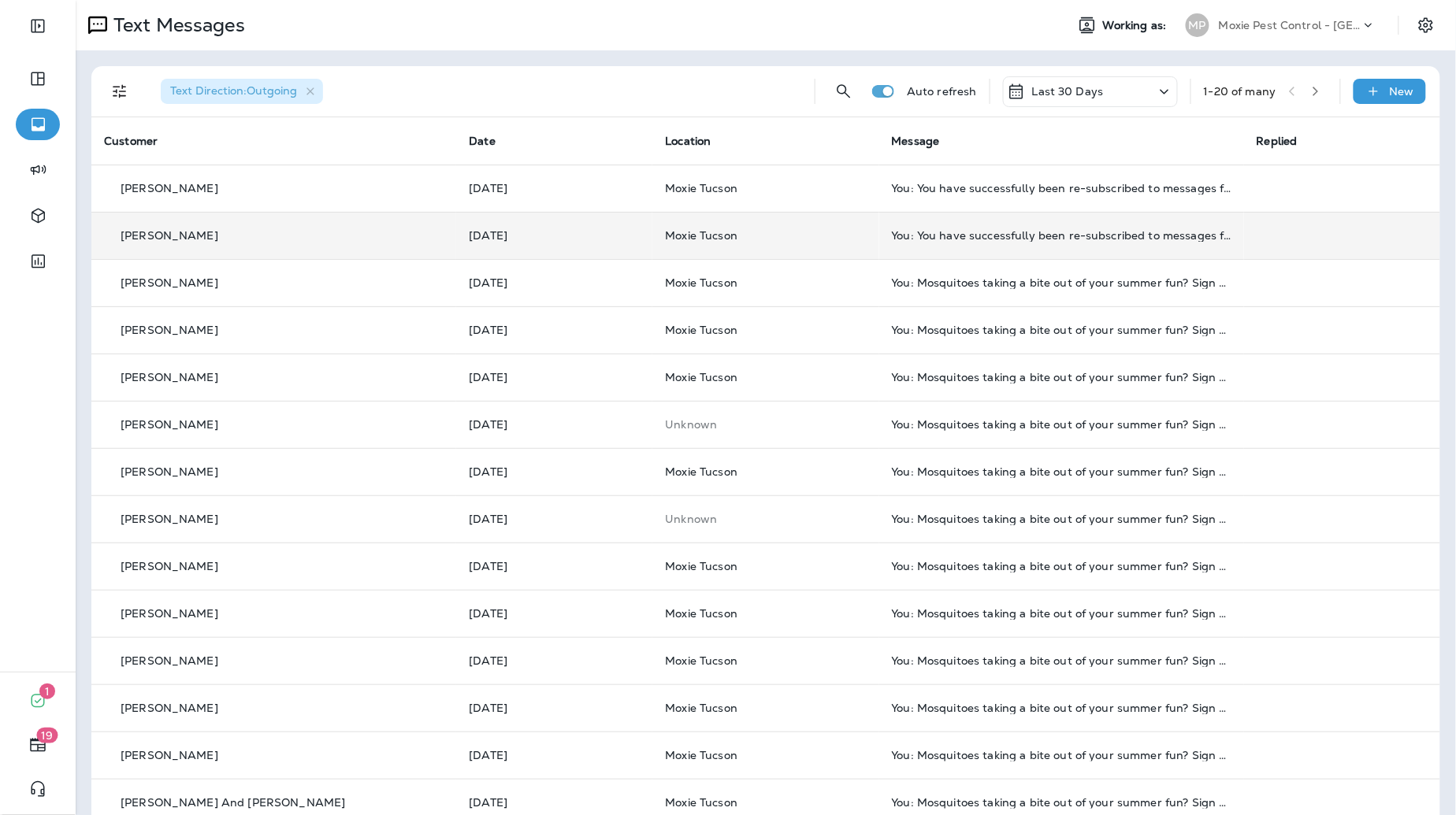
click at [983, 248] on td "You: You have successfully been re-subscribed to messages from Moxie Pest Contr…" at bounding box center [1061, 235] width 364 height 47
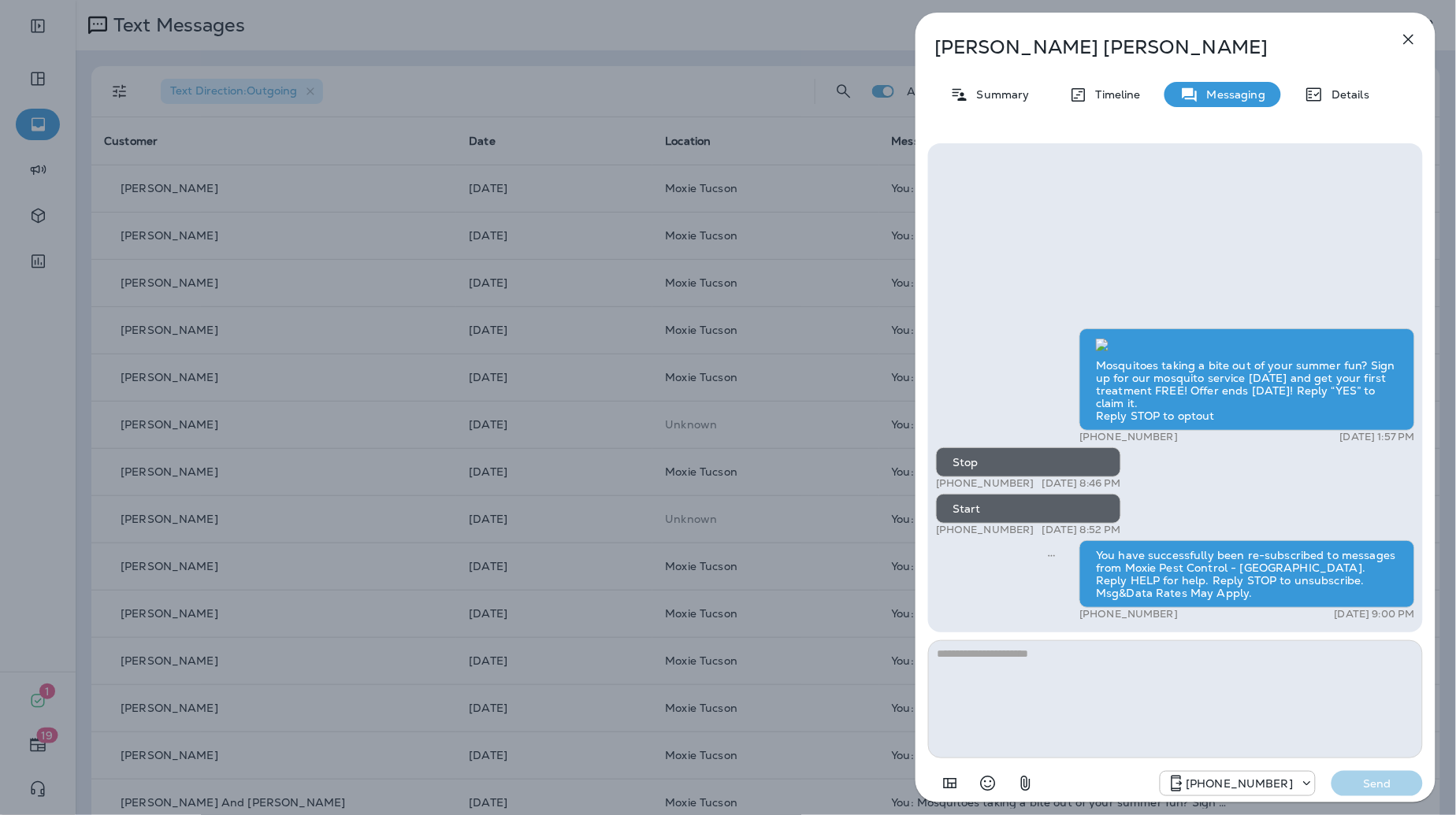
click at [1414, 36] on icon "button" at bounding box center [1409, 40] width 19 height 19
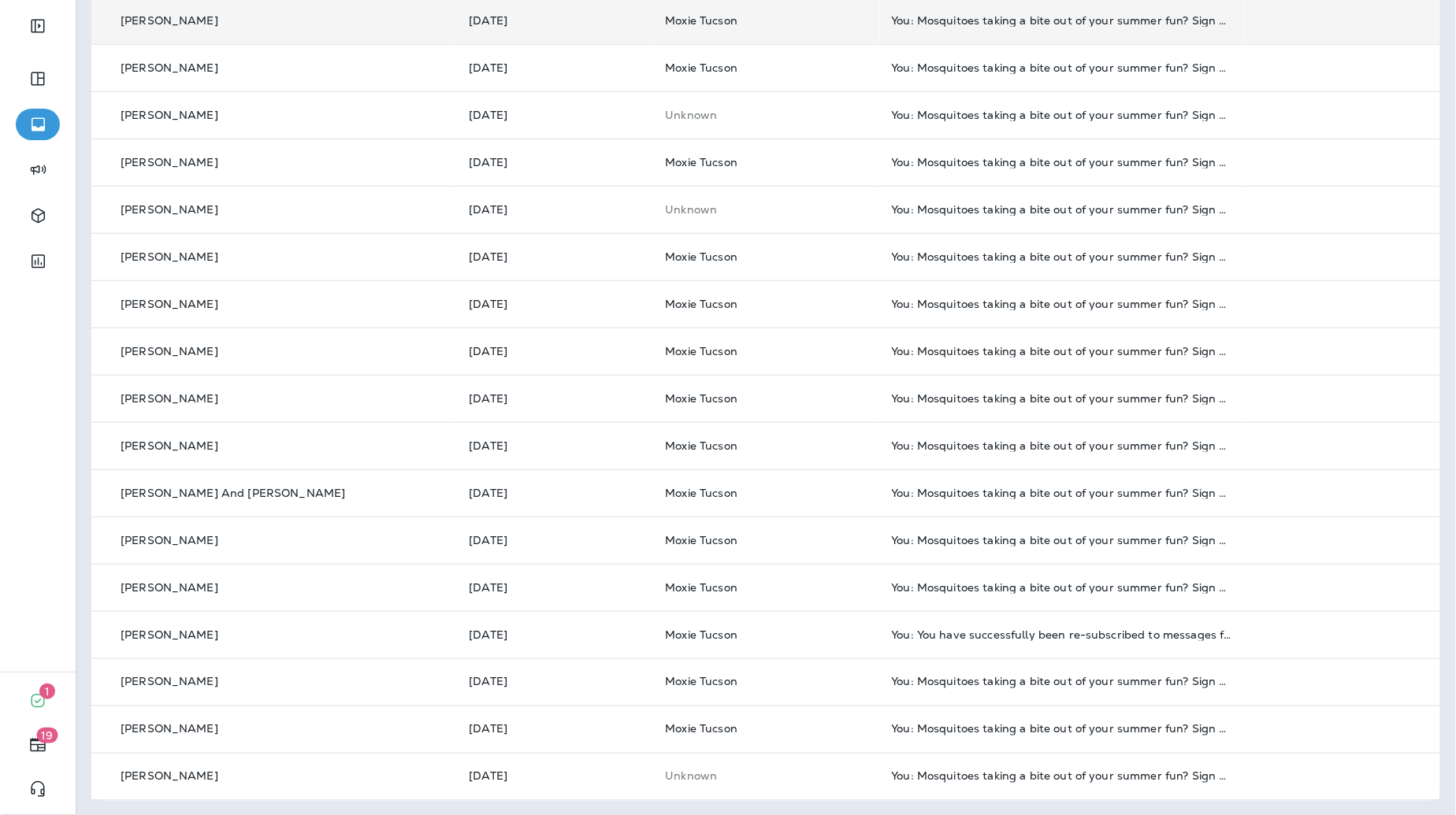
scroll to position [311, 0]
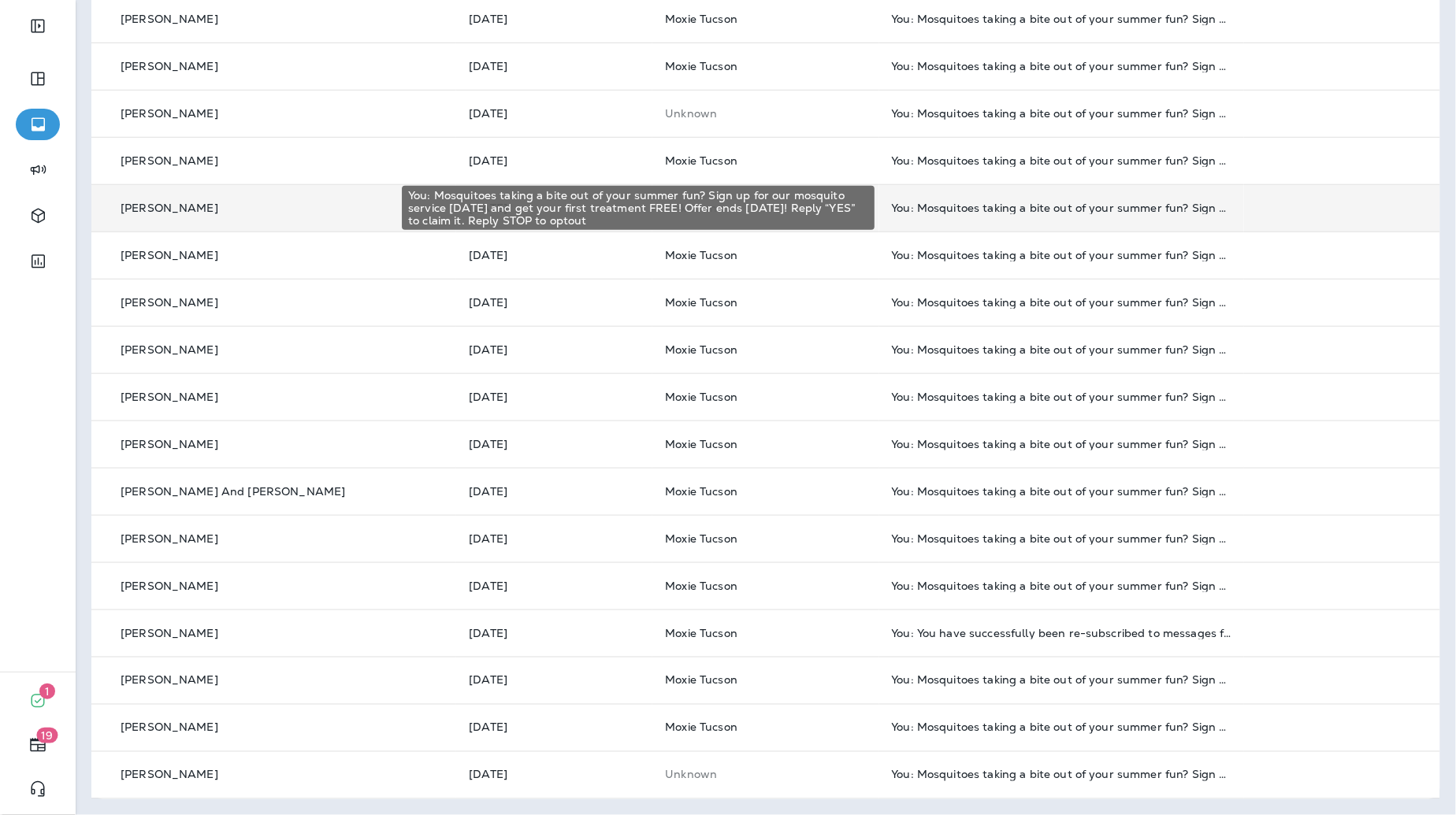
click at [965, 209] on div "You: Mosquitoes taking a bite out of your summer fun? Sign up for our mosquito …" at bounding box center [1061, 207] width 340 height 12
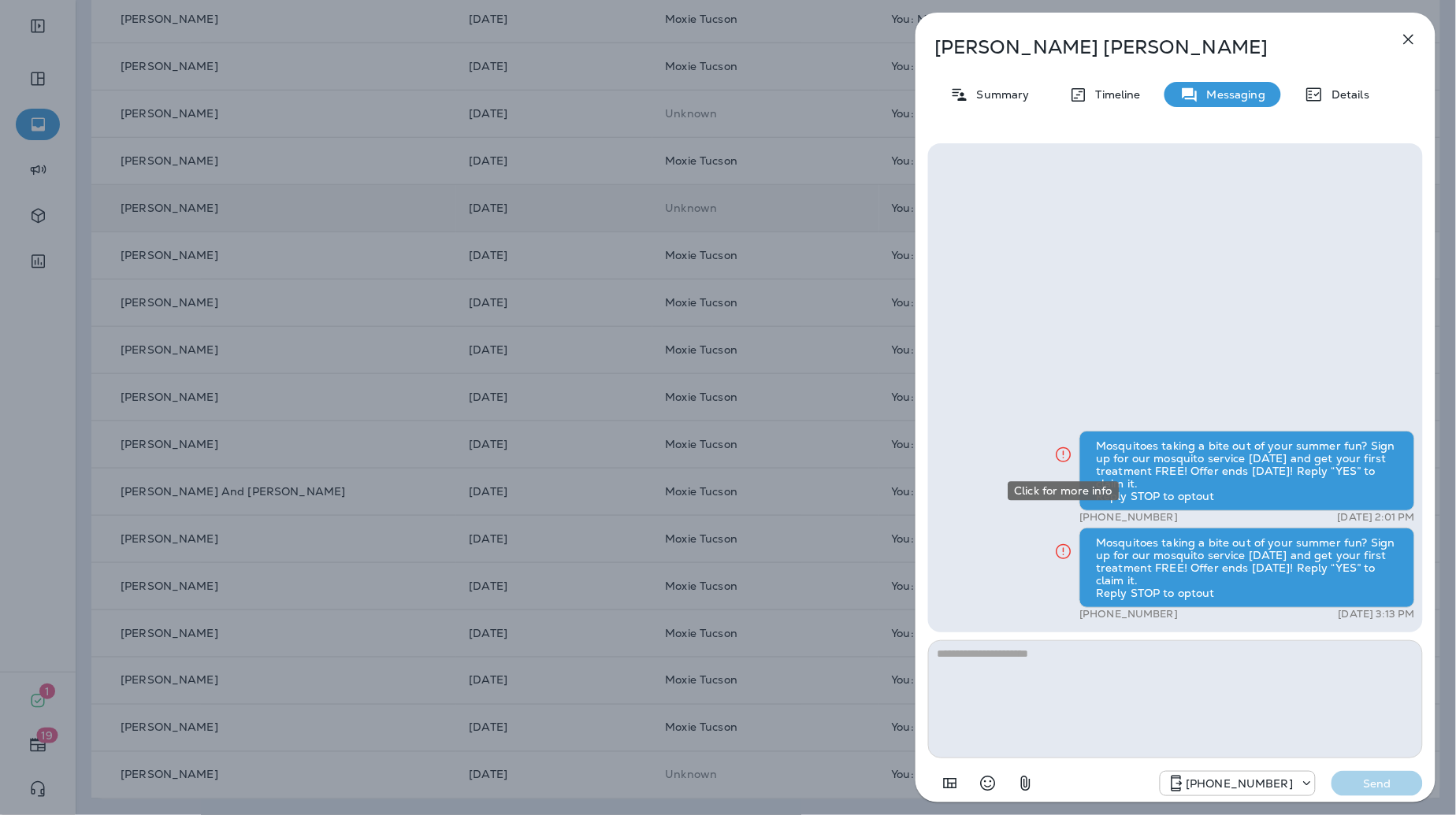
click at [1065, 449] on icon "Click for more info" at bounding box center [1063, 454] width 19 height 20
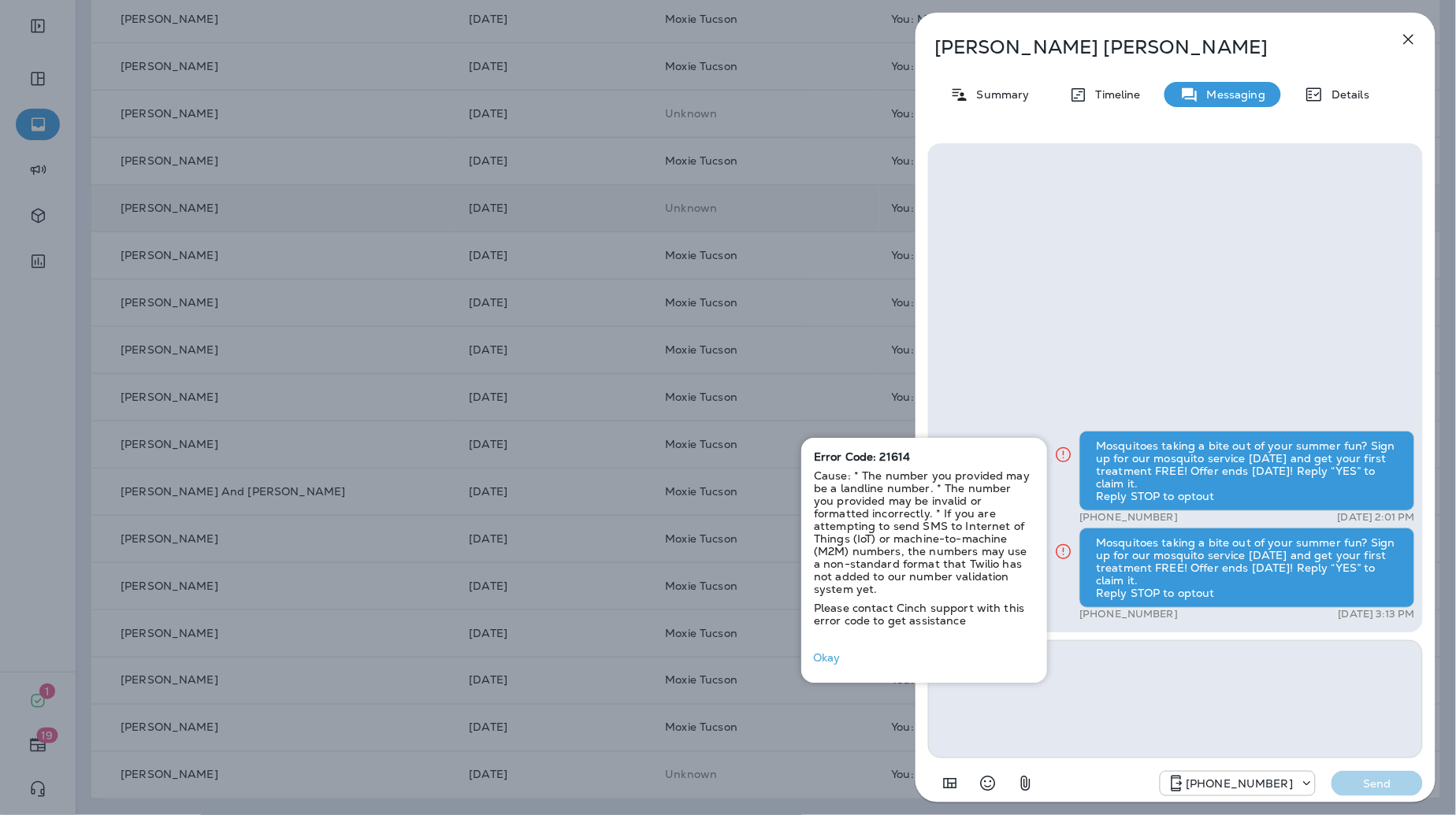
click at [1347, 39] on p "[PERSON_NAME]" at bounding box center [1148, 46] width 430 height 22
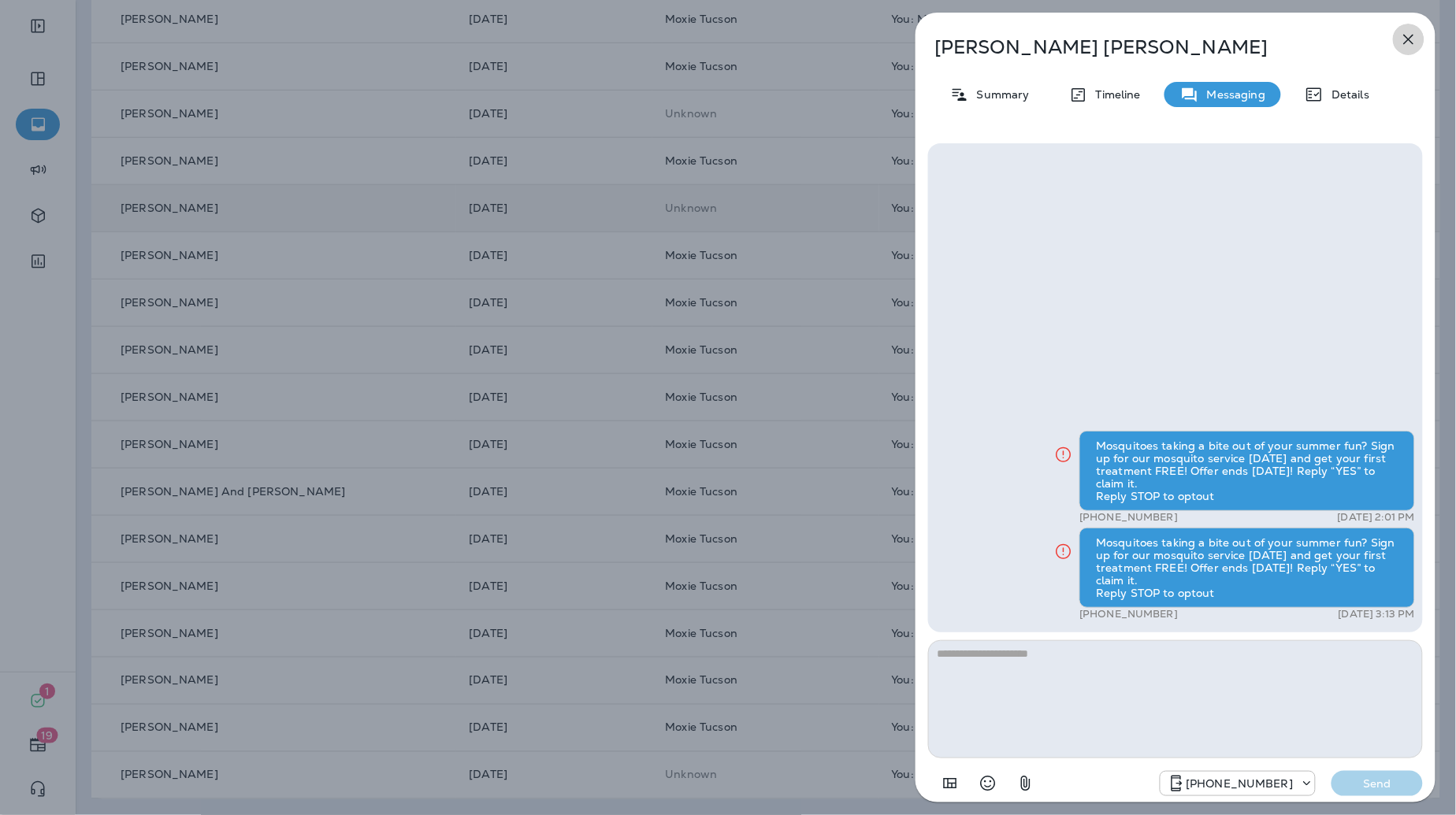
click at [1416, 38] on icon "button" at bounding box center [1409, 40] width 19 height 19
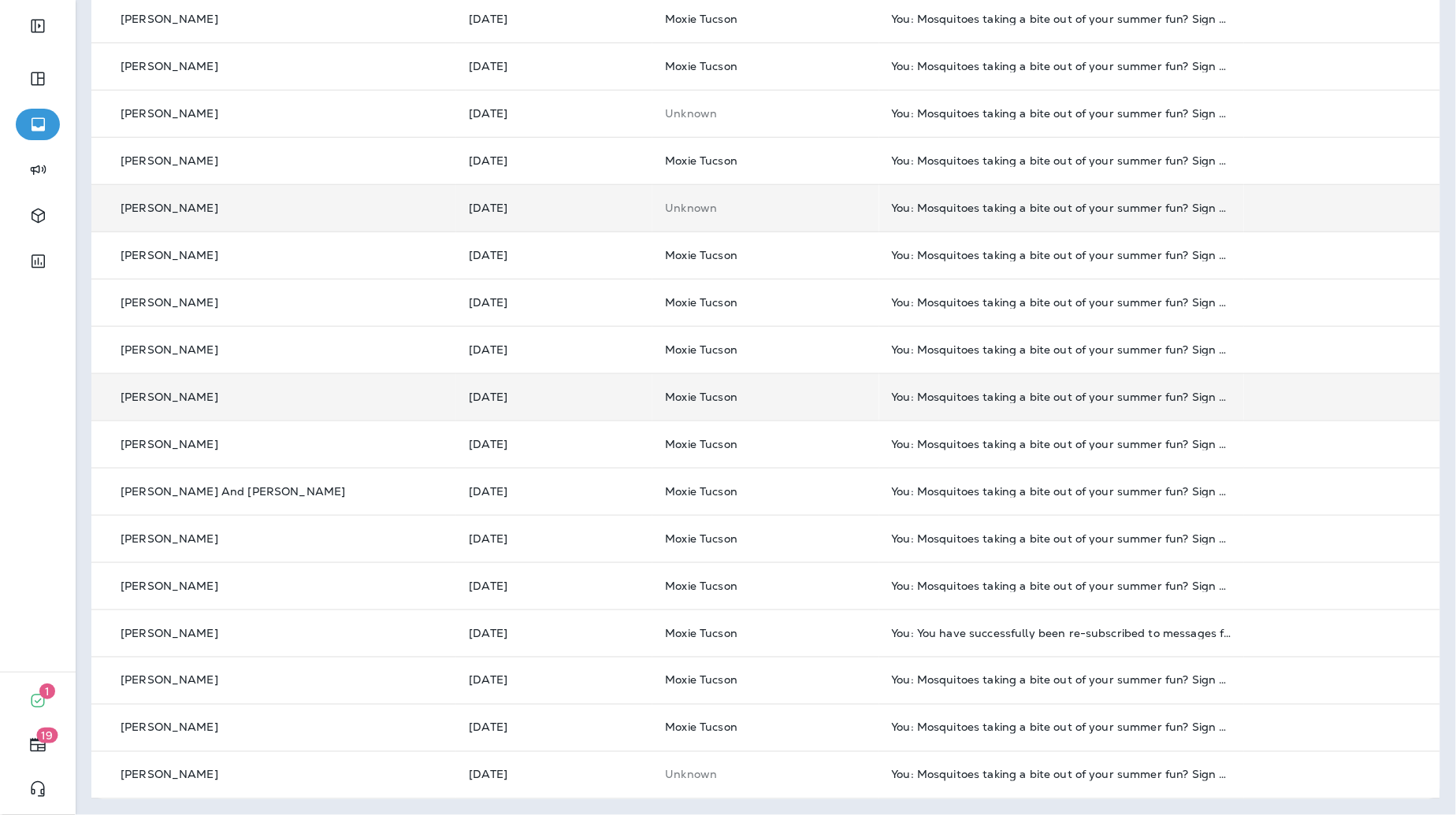
click at [951, 400] on div "You: Mosquitoes taking a bite out of your summer fun? Sign up for our mosquito …" at bounding box center [1061, 397] width 340 height 12
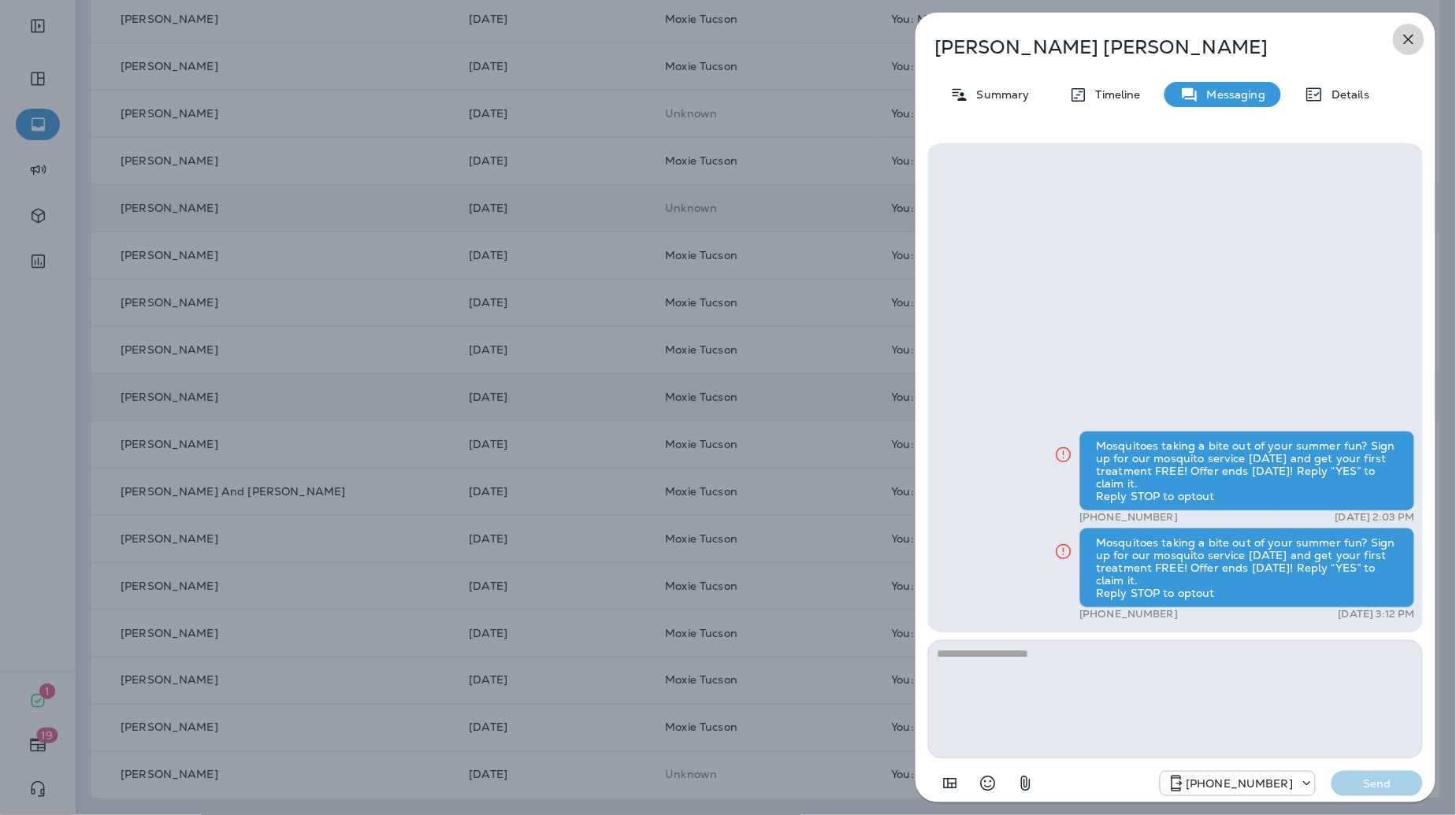
drag, startPoint x: 1409, startPoint y: 34, endPoint x: 1409, endPoint y: 44, distance: 10.0
click at [1410, 35] on icon "button" at bounding box center [1409, 40] width 19 height 19
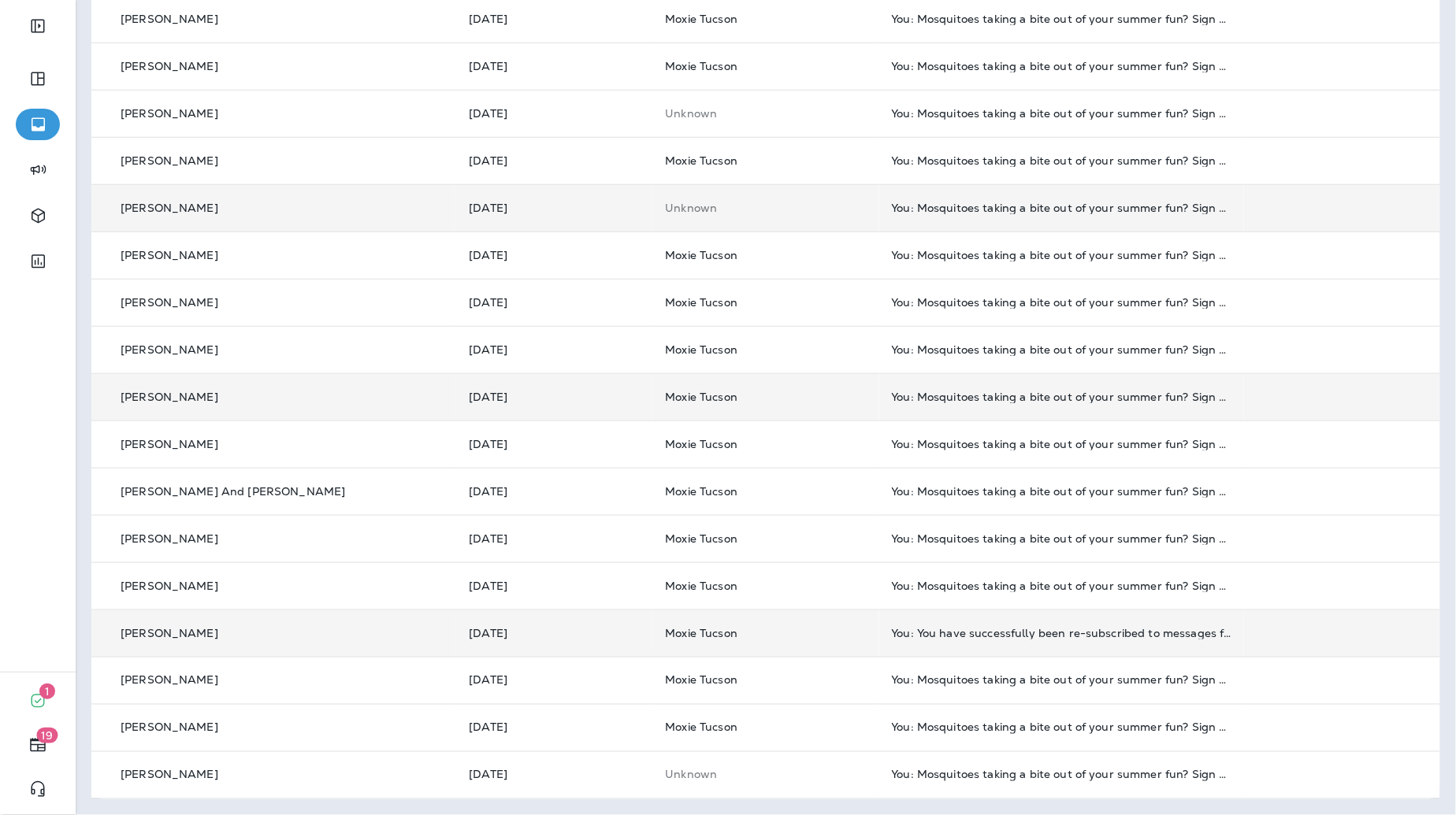
click at [1002, 635] on div "You: You have successfully been re-subscribed to messages from Moxie Pest Contr…" at bounding box center [1061, 633] width 340 height 12
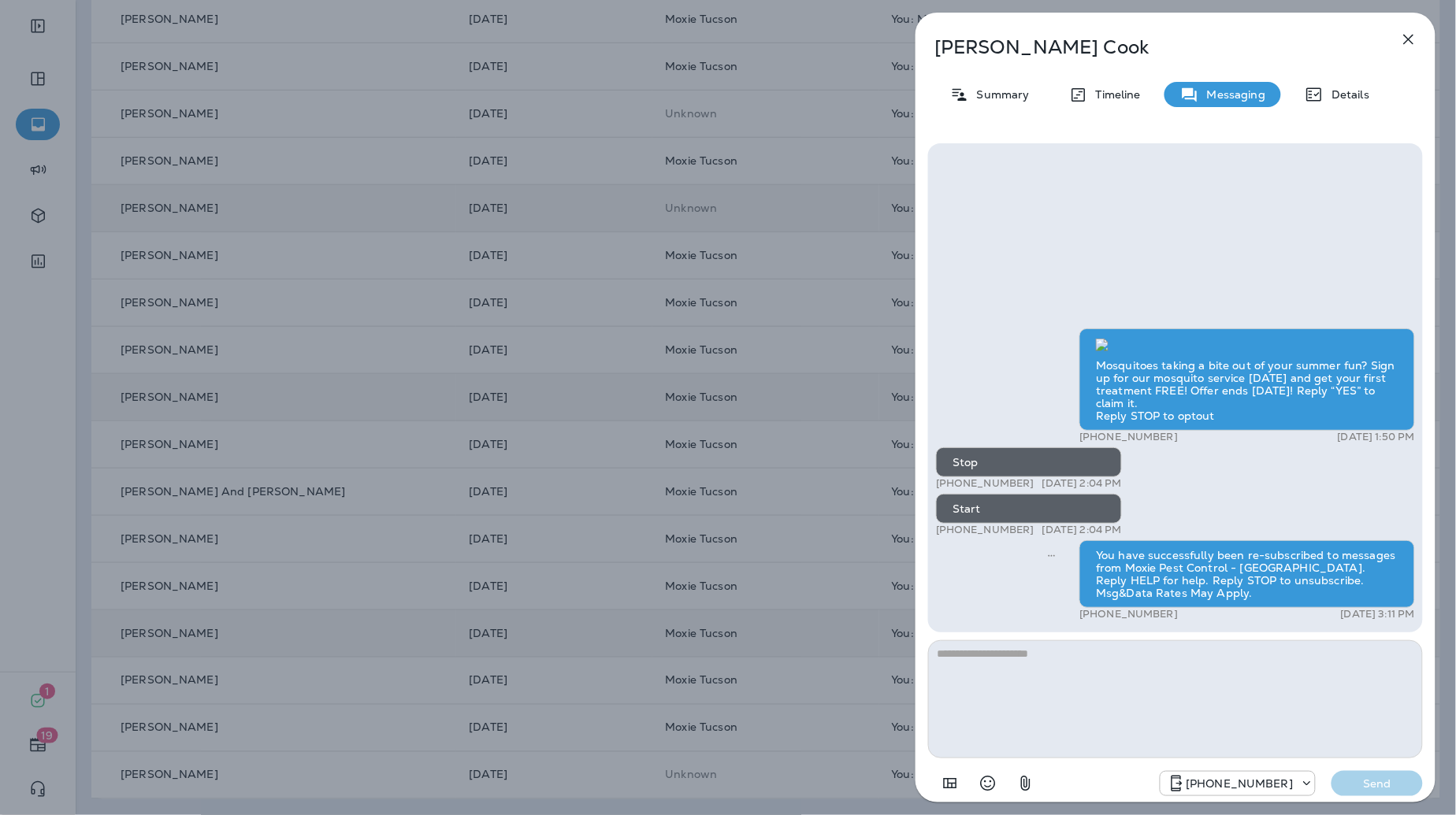
click at [1409, 42] on icon "button" at bounding box center [1409, 40] width 19 height 19
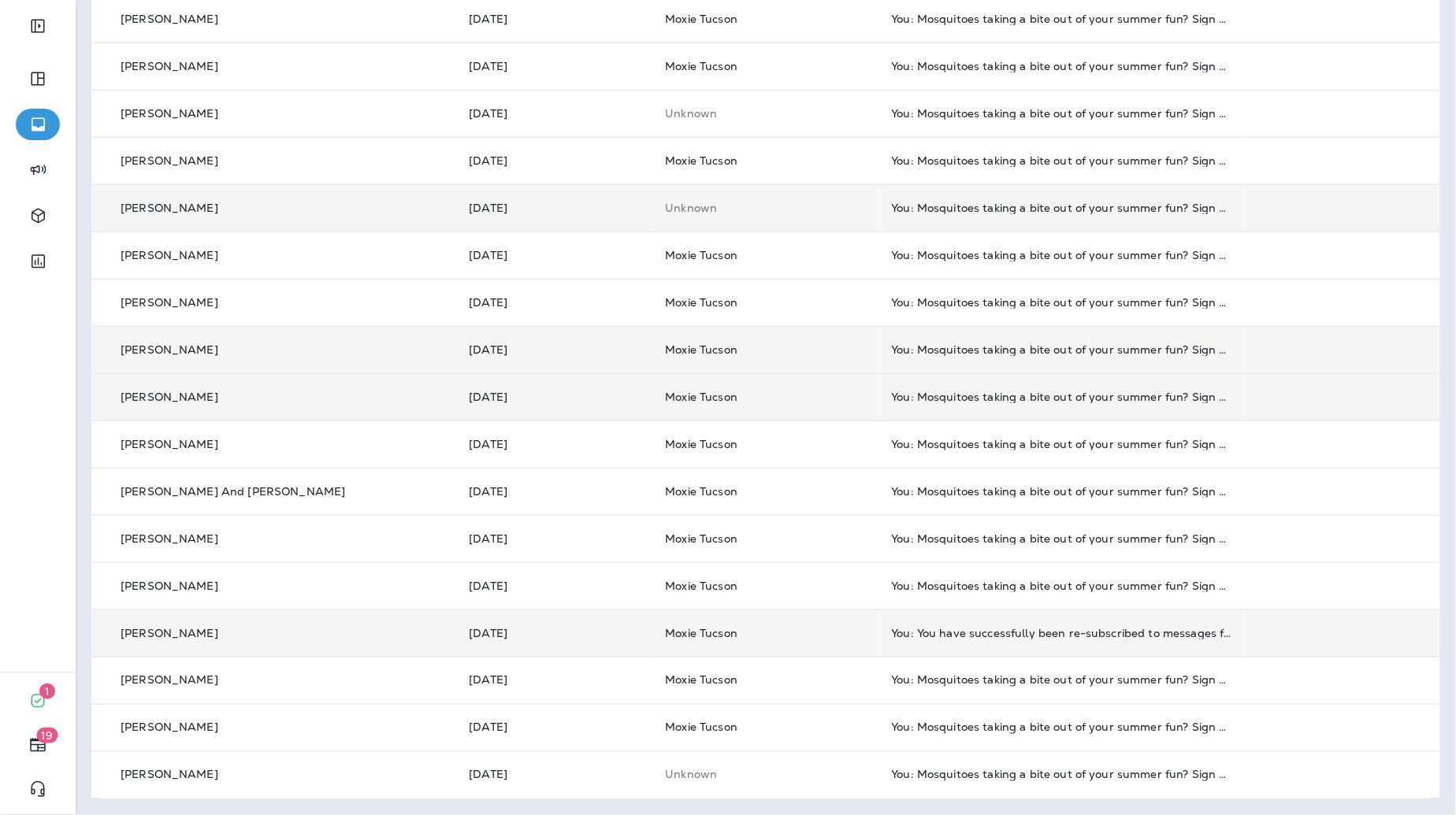
click at [1002, 340] on td "You: Mosquitoes taking a bite out of your summer fun? Sign up for our mosquito …" at bounding box center [1061, 350] width 364 height 47
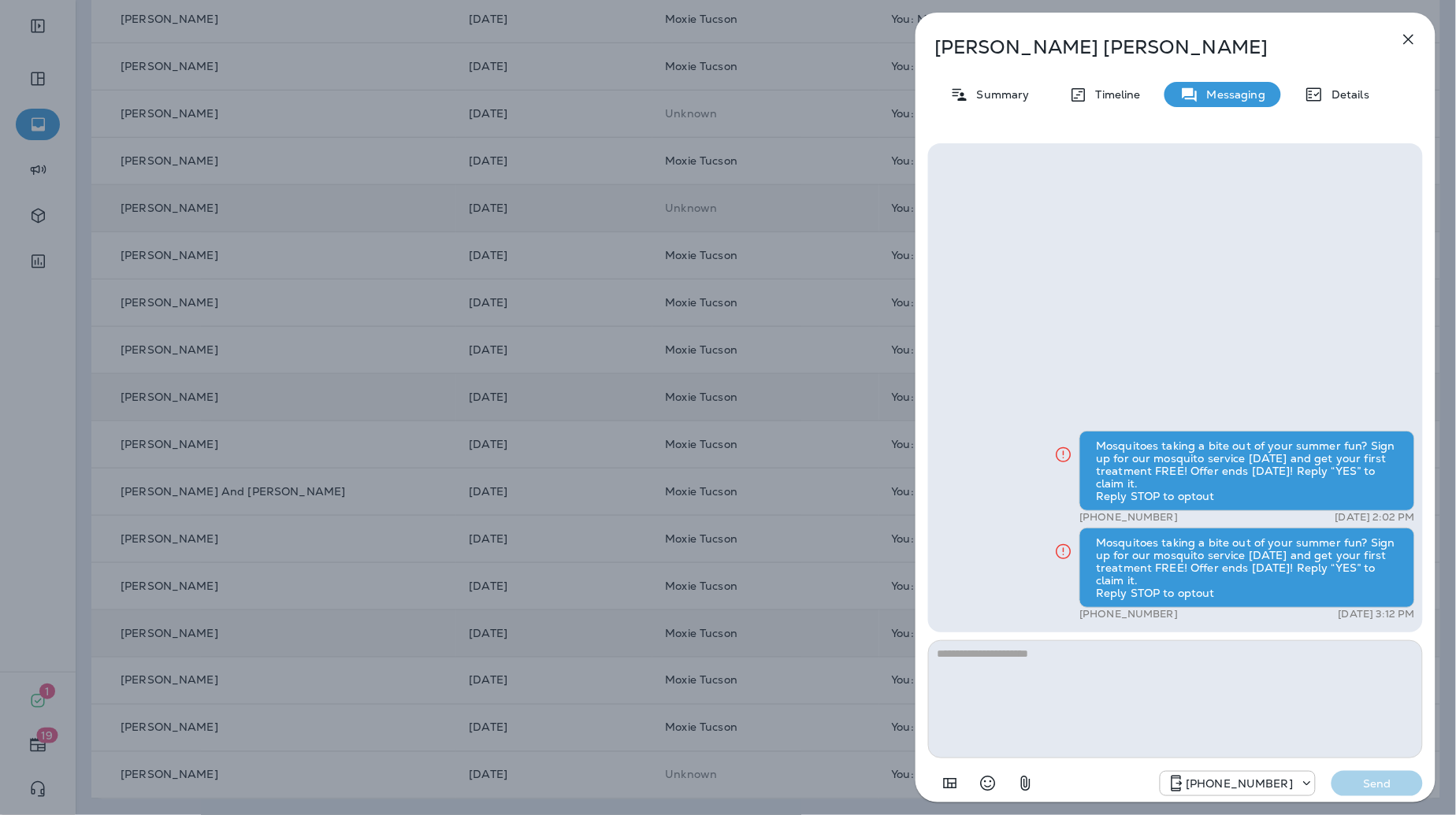
click at [1411, 35] on icon "button" at bounding box center [1409, 40] width 19 height 19
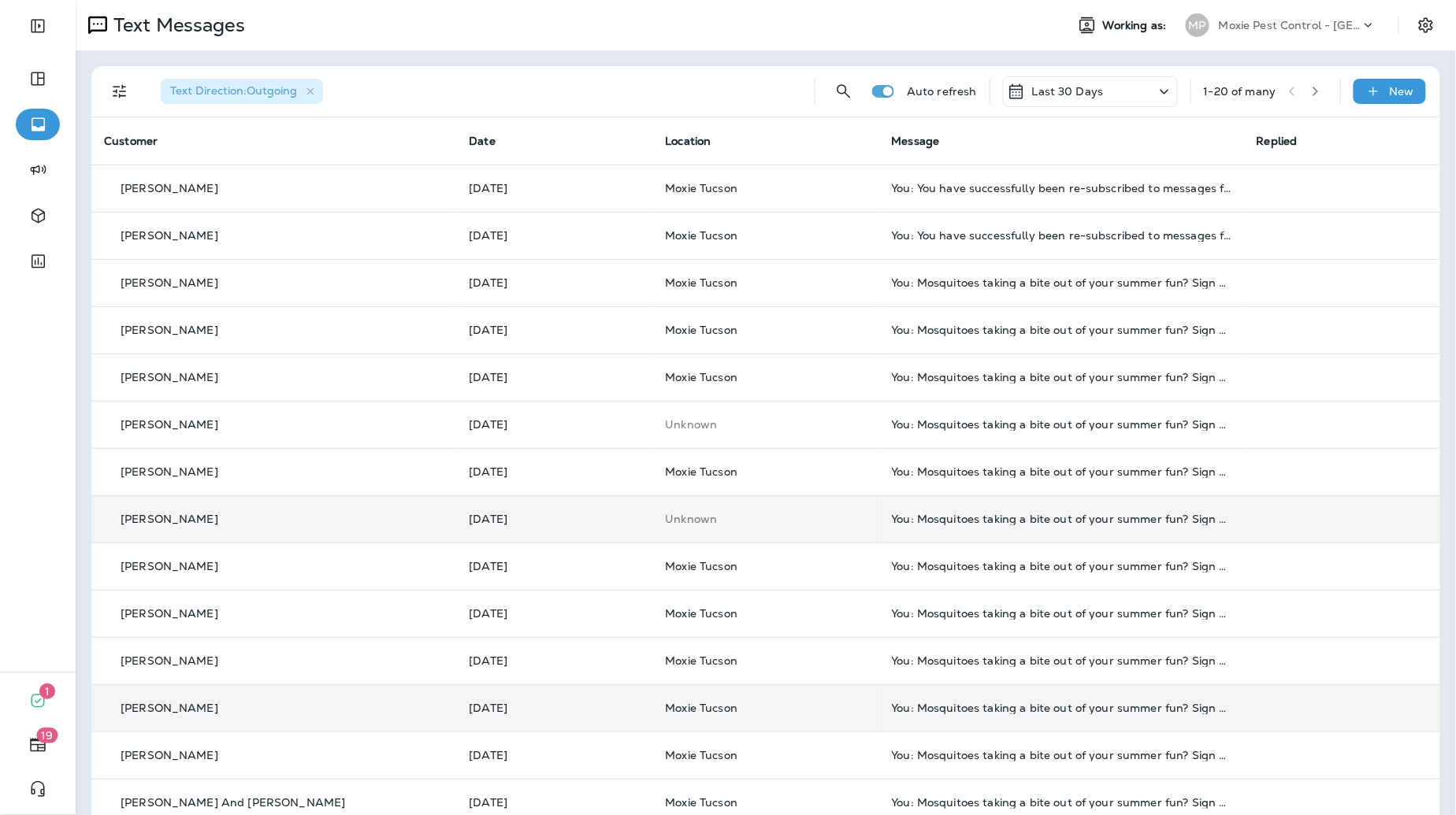
click at [1314, 90] on icon "button" at bounding box center [1316, 91] width 11 height 11
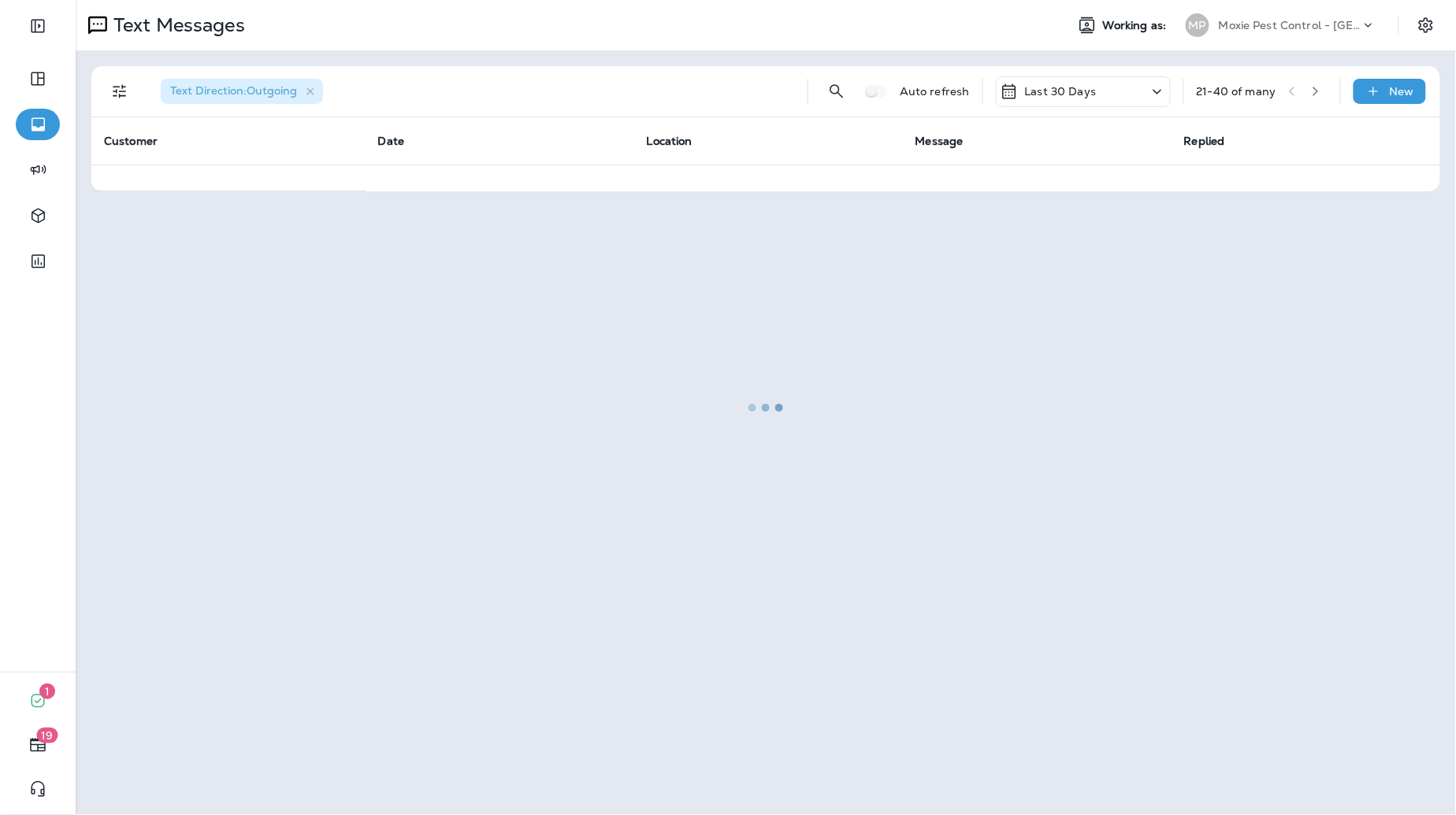
click at [1331, 64] on div at bounding box center [765, 408] width 1377 height 812
click at [1314, 64] on div at bounding box center [765, 408] width 1377 height 812
click at [1325, 108] on div at bounding box center [765, 408] width 1377 height 812
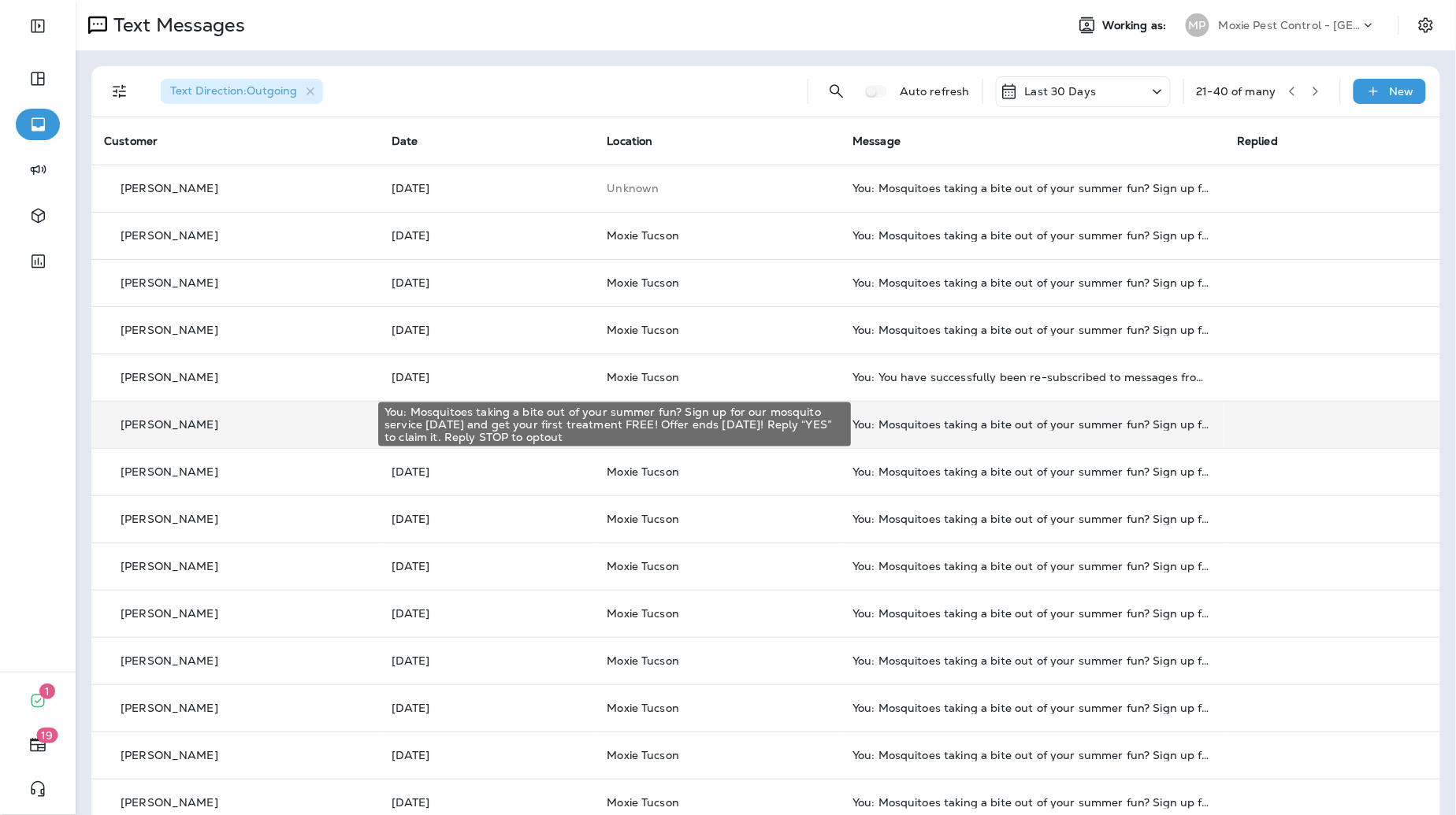
click at [1077, 418] on div "You: Mosquitoes taking a bite out of your summer fun? Sign up for our mosquito …" at bounding box center [1032, 424] width 359 height 12
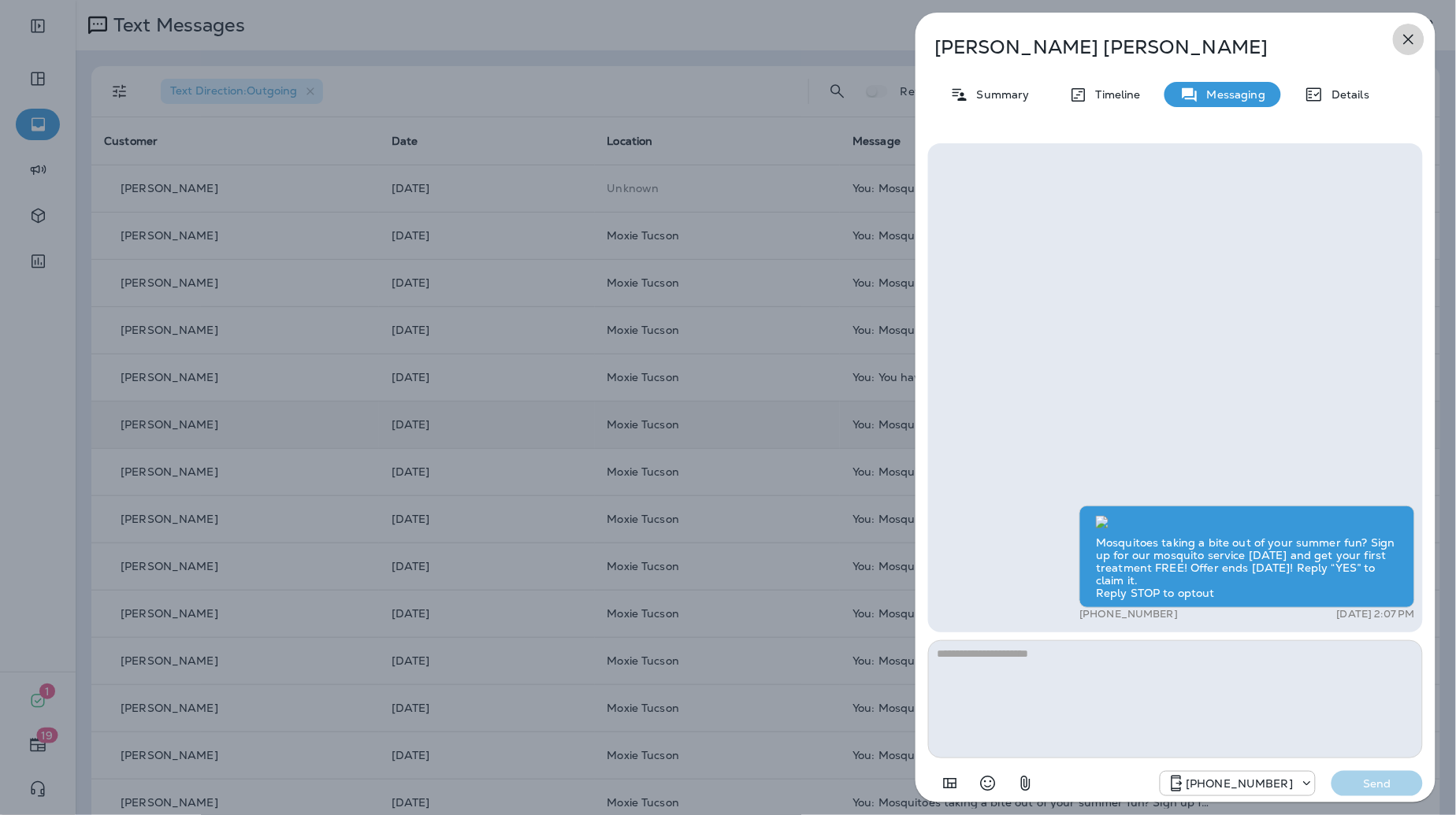
click at [1402, 44] on icon "button" at bounding box center [1409, 40] width 19 height 19
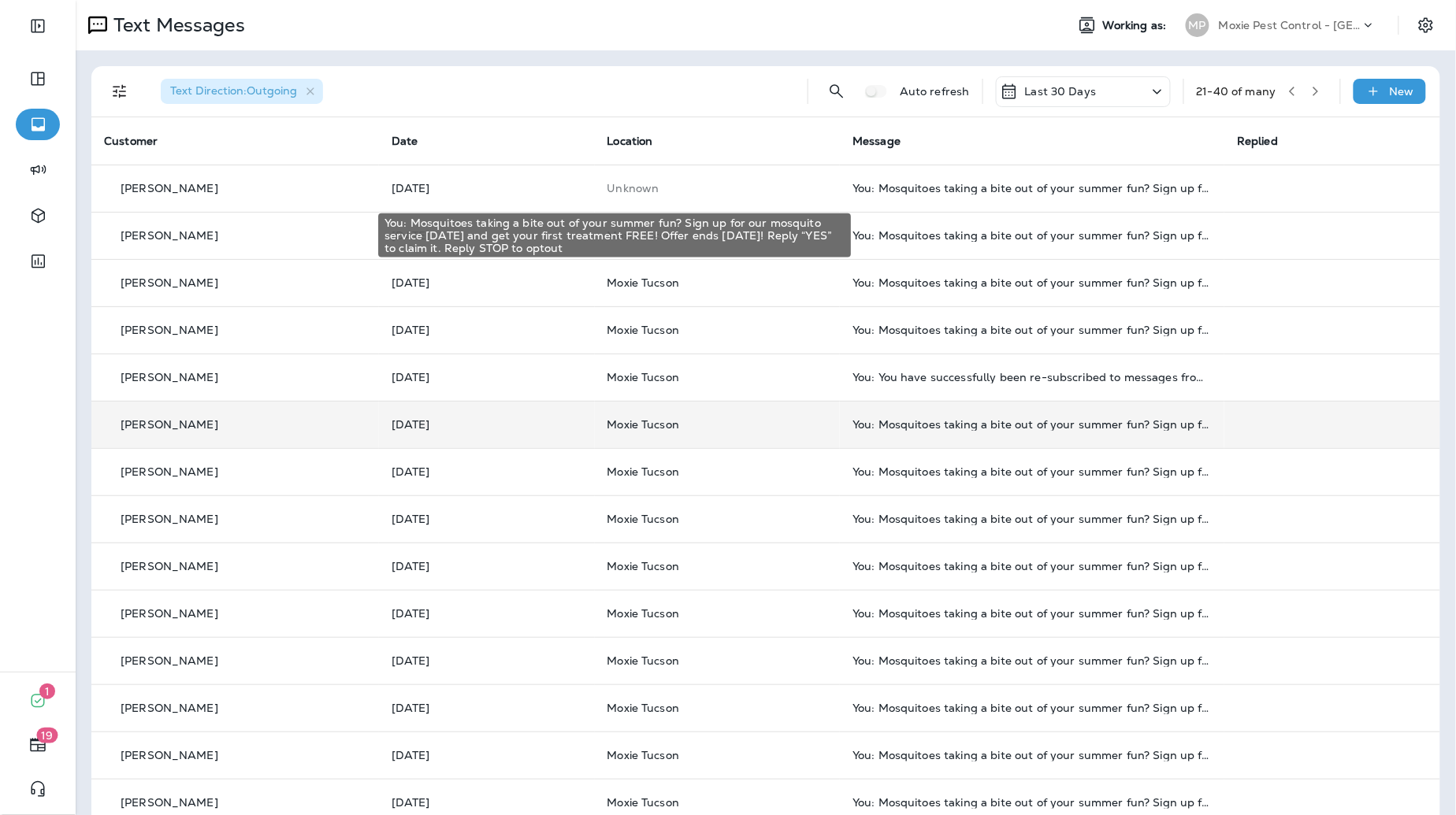
click at [1016, 234] on div "You: Mosquitoes taking a bite out of your summer fun? Sign up for our mosquito …" at bounding box center [1032, 234] width 359 height 12
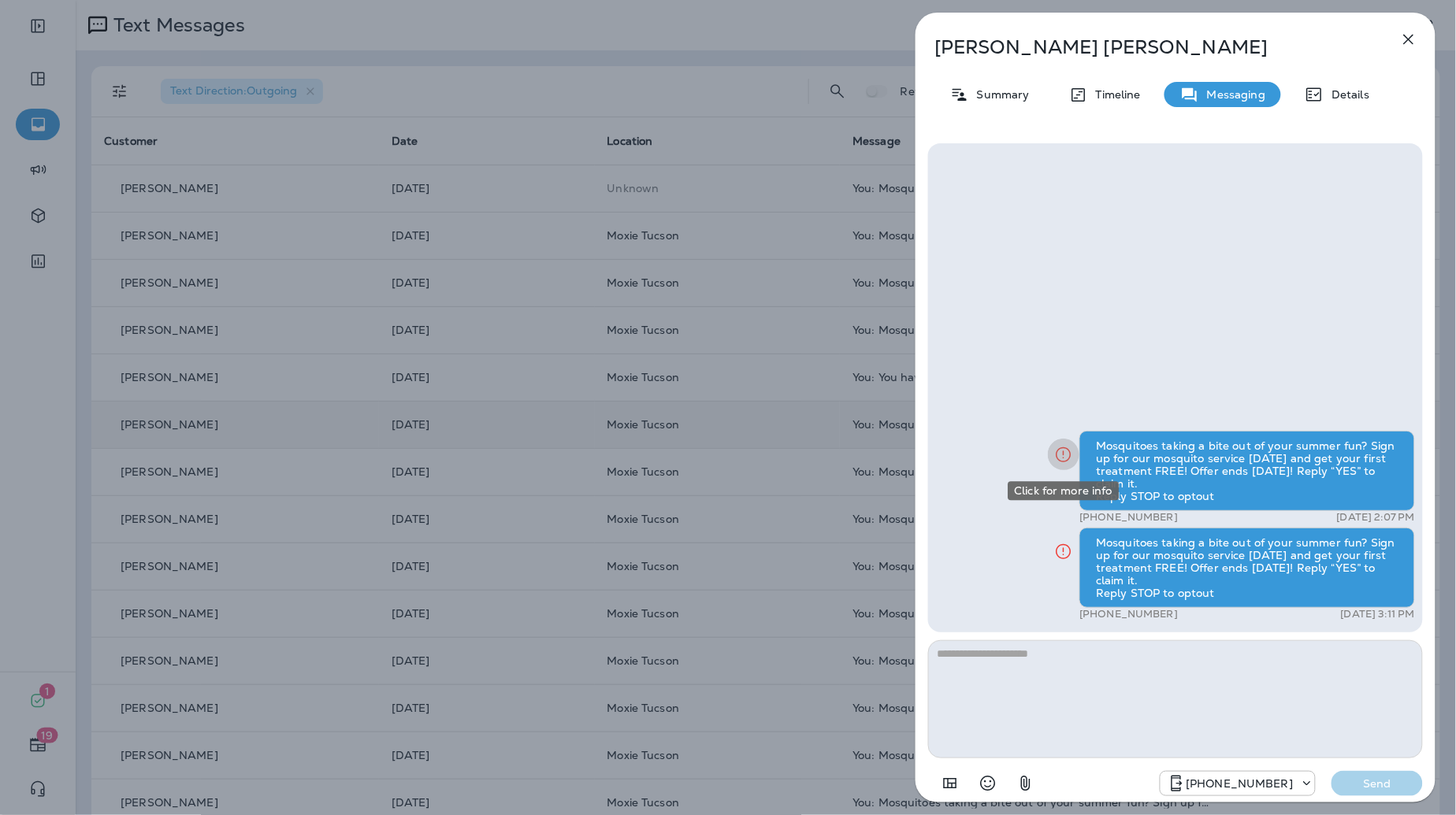
click at [1067, 450] on icon "Click for more info" at bounding box center [1063, 454] width 19 height 20
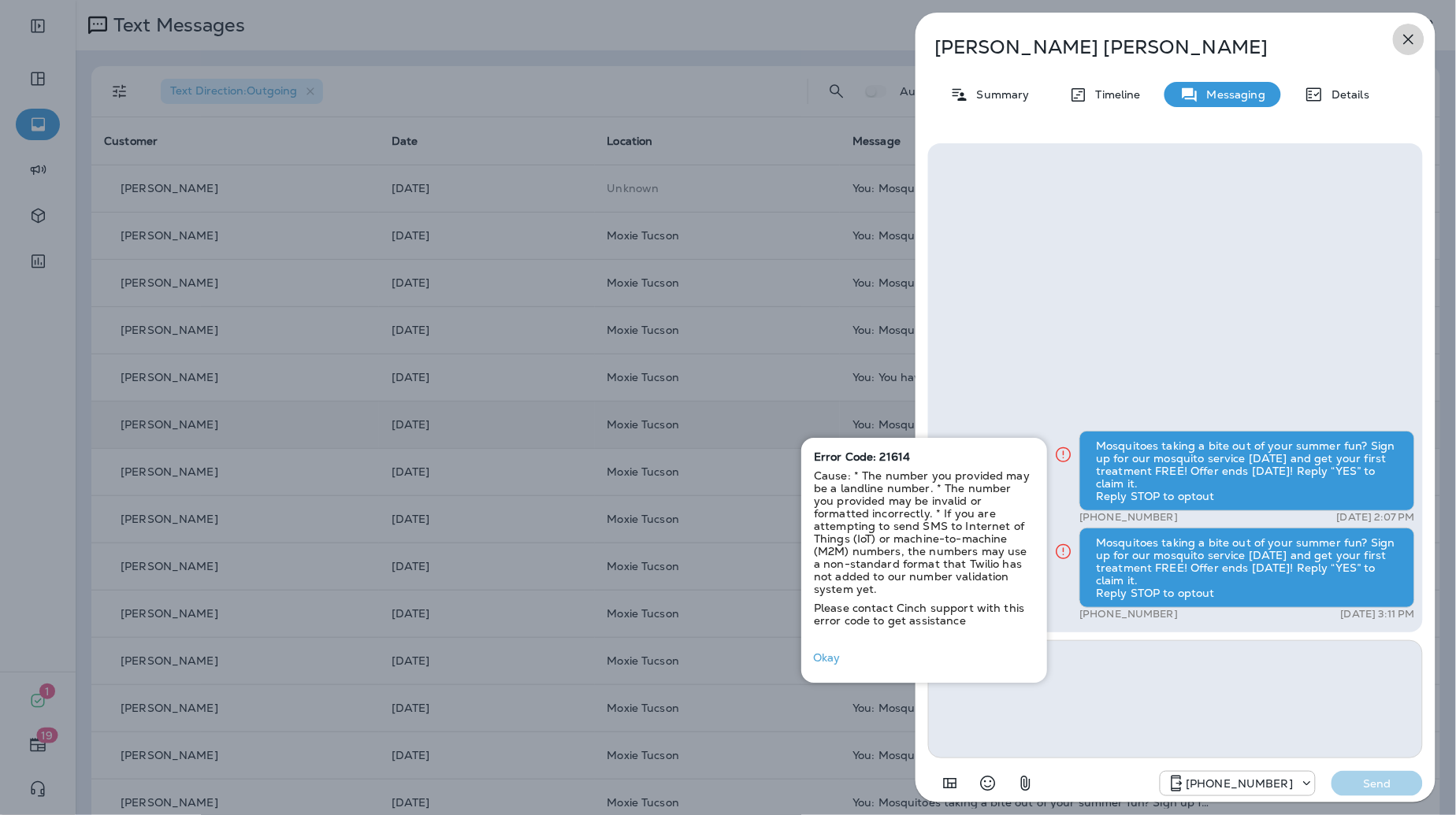
click at [1405, 41] on icon "button" at bounding box center [1409, 40] width 19 height 19
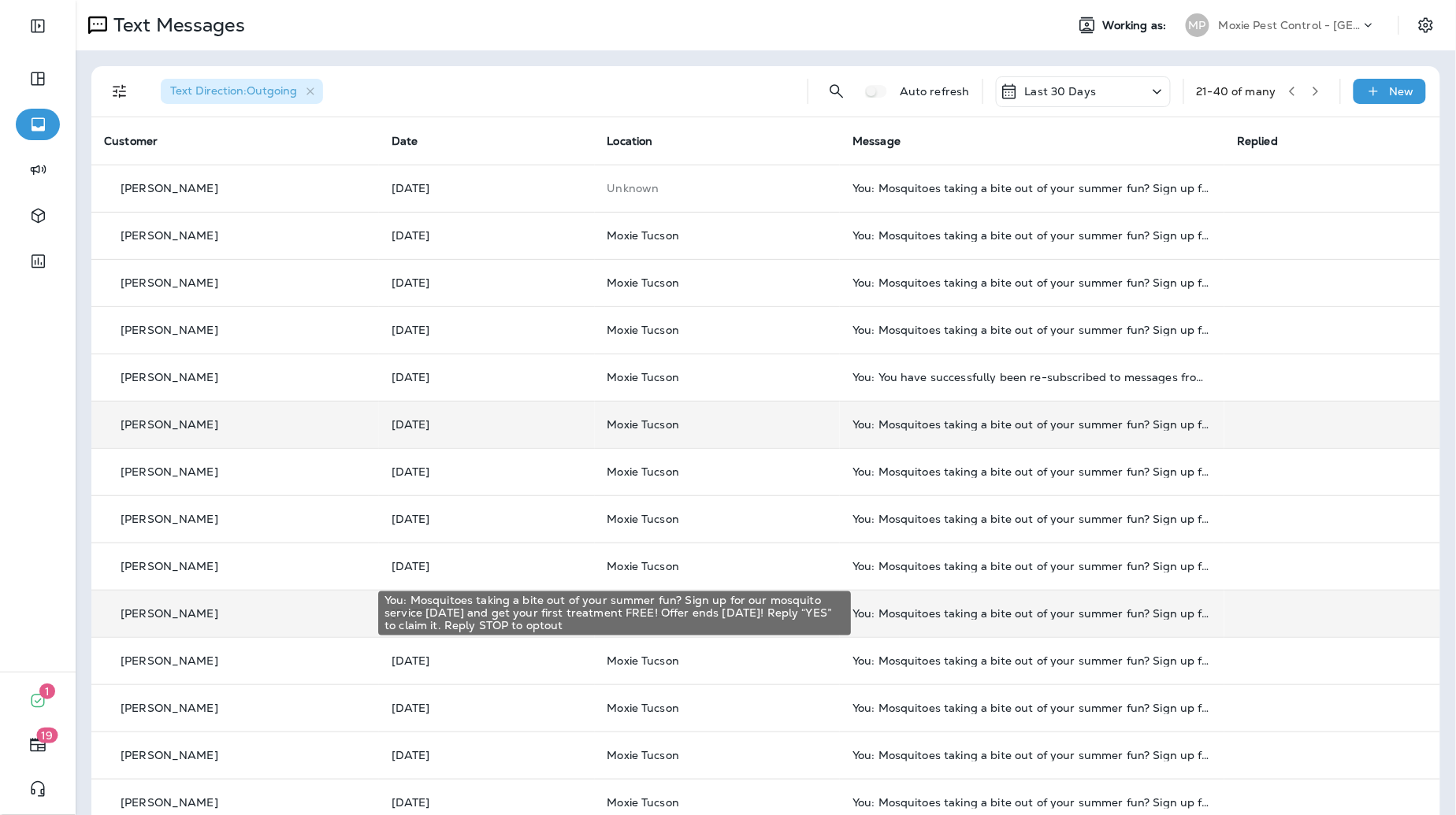
click at [960, 608] on div "You: Mosquitoes taking a bite out of your summer fun? Sign up for our mosquito …" at bounding box center [1032, 613] width 359 height 12
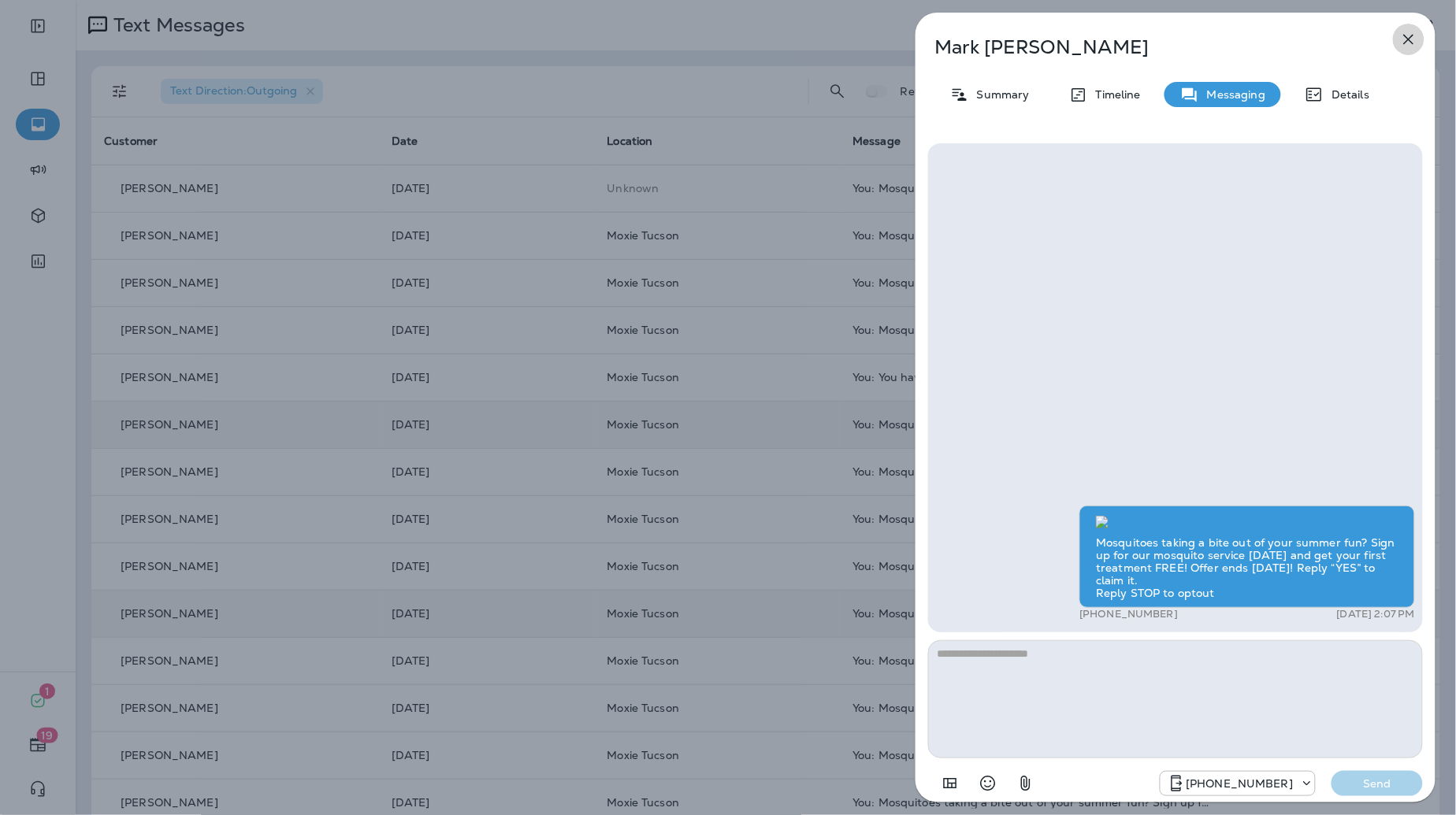
click at [1410, 39] on icon "button" at bounding box center [1409, 40] width 19 height 19
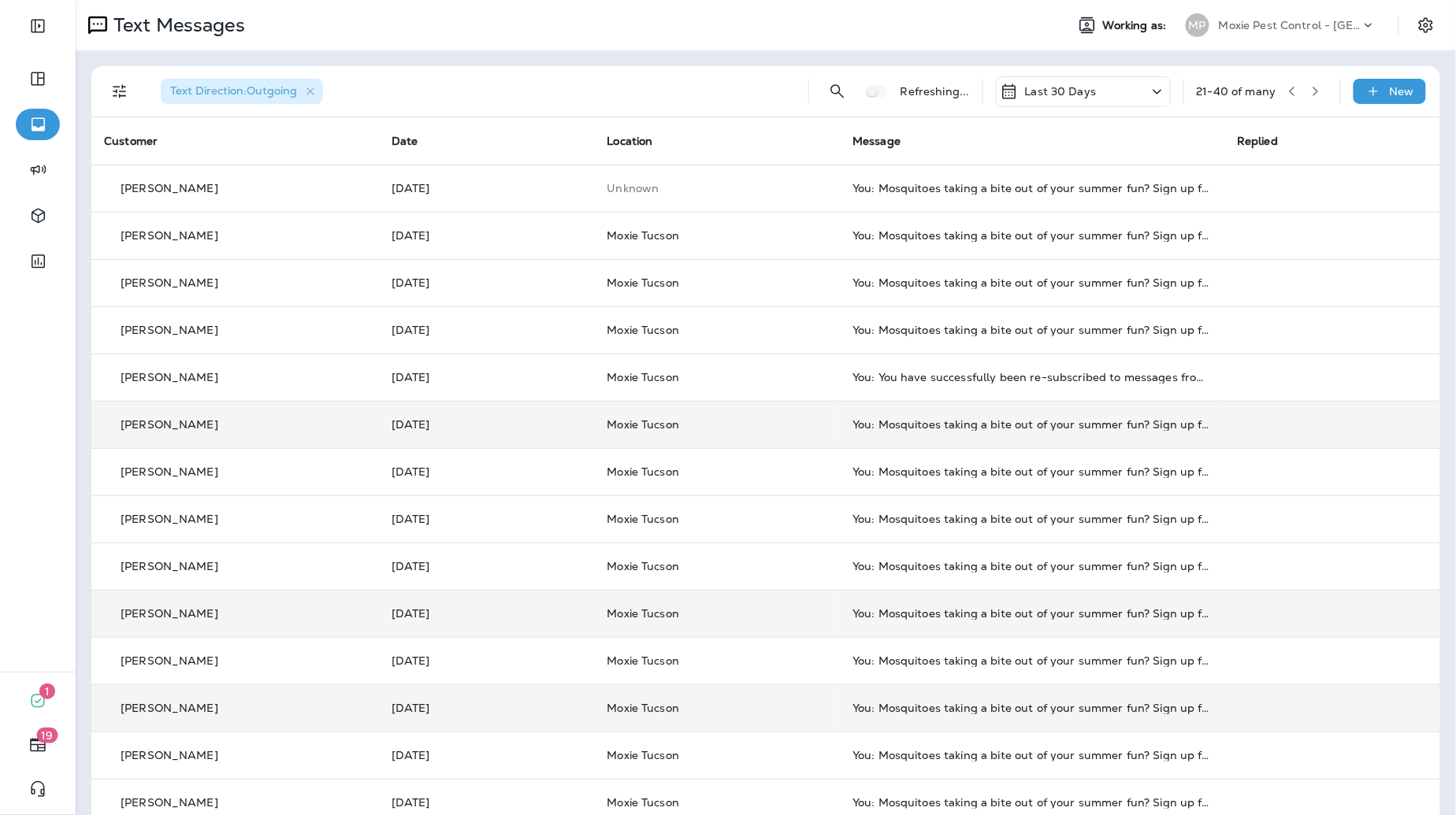
click at [928, 723] on td "You: Mosquitoes taking a bite out of your summer fun? Sign up for our mosquito …" at bounding box center [1032, 708] width 384 height 47
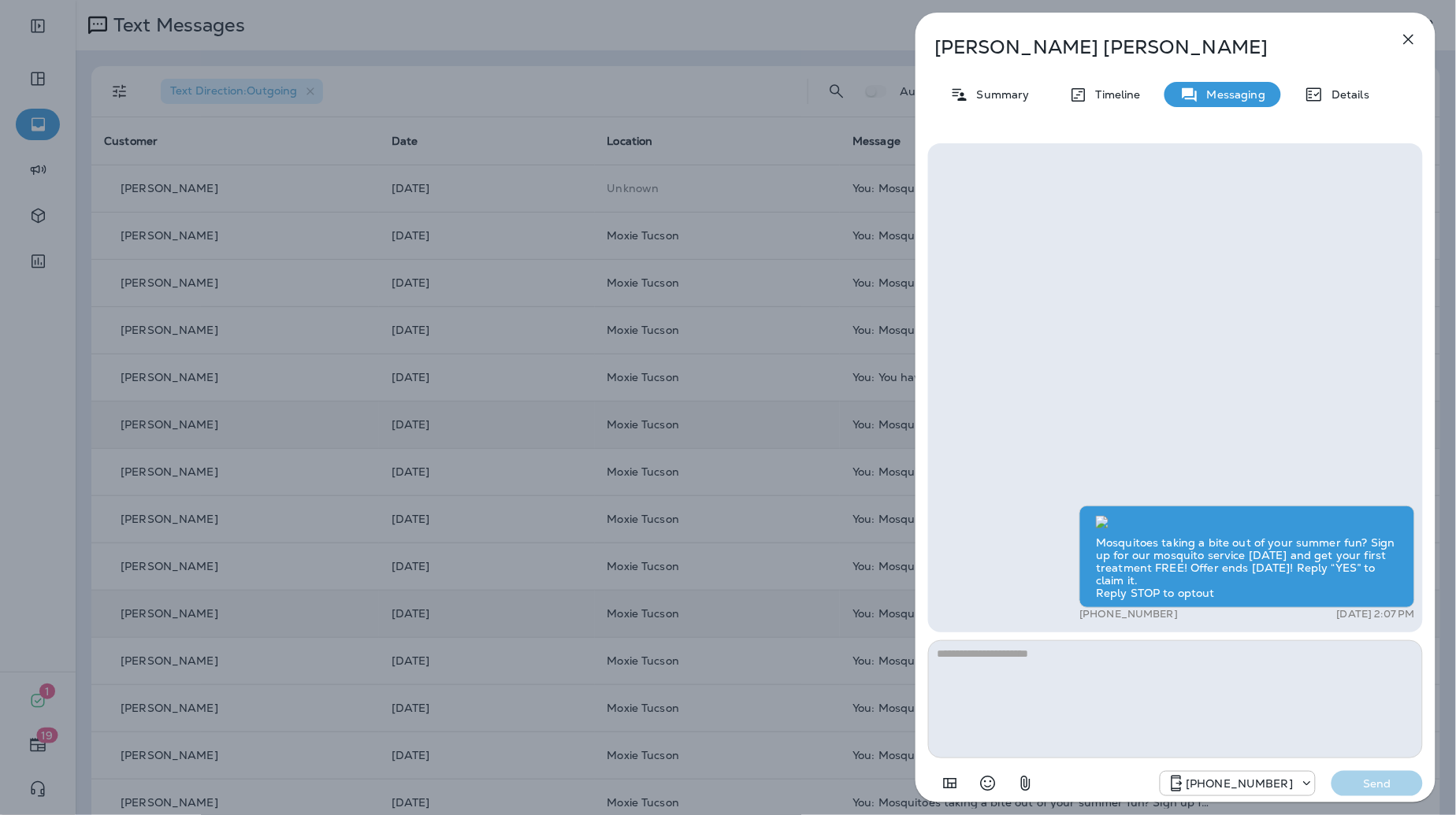
click at [1405, 42] on icon "button" at bounding box center [1409, 40] width 10 height 10
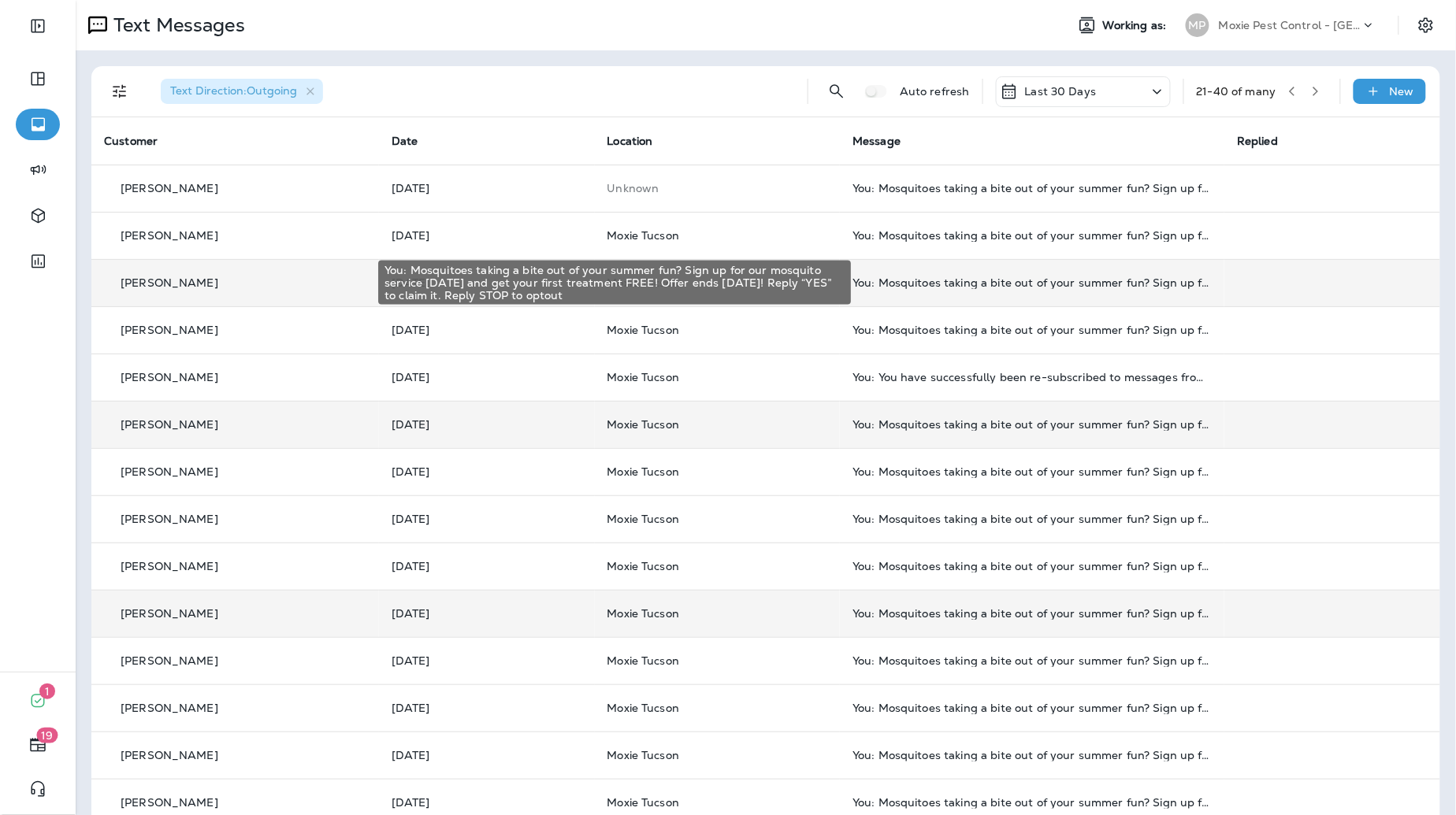
click at [919, 285] on div "You: Mosquitoes taking a bite out of your summer fun? Sign up for our mosquito …" at bounding box center [1032, 282] width 359 height 12
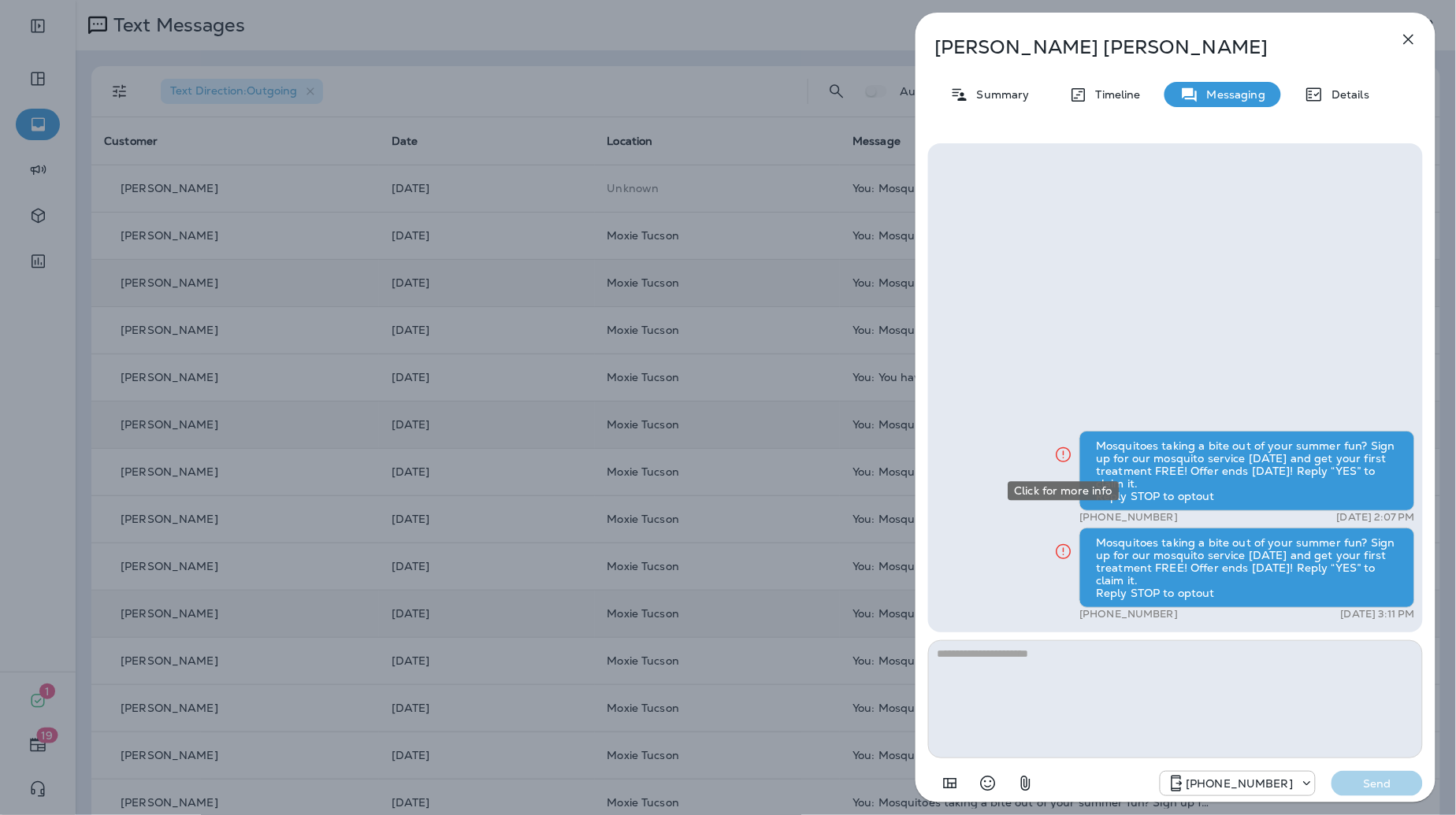
click at [1063, 455] on icon "Click for more info" at bounding box center [1063, 454] width 19 height 20
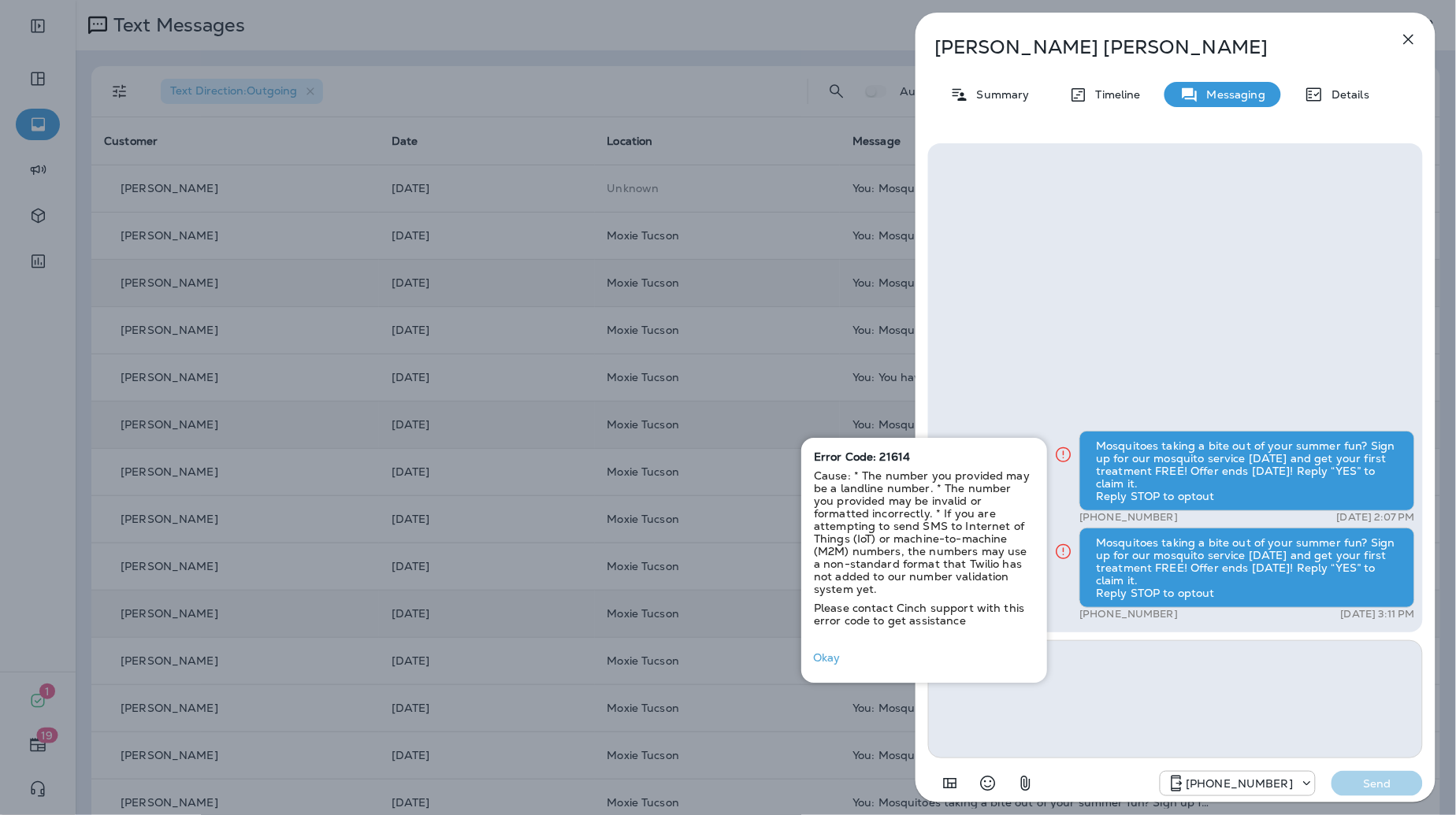
click at [1409, 40] on icon "button" at bounding box center [1409, 40] width 10 height 10
